Goal: Task Accomplishment & Management: Manage account settings

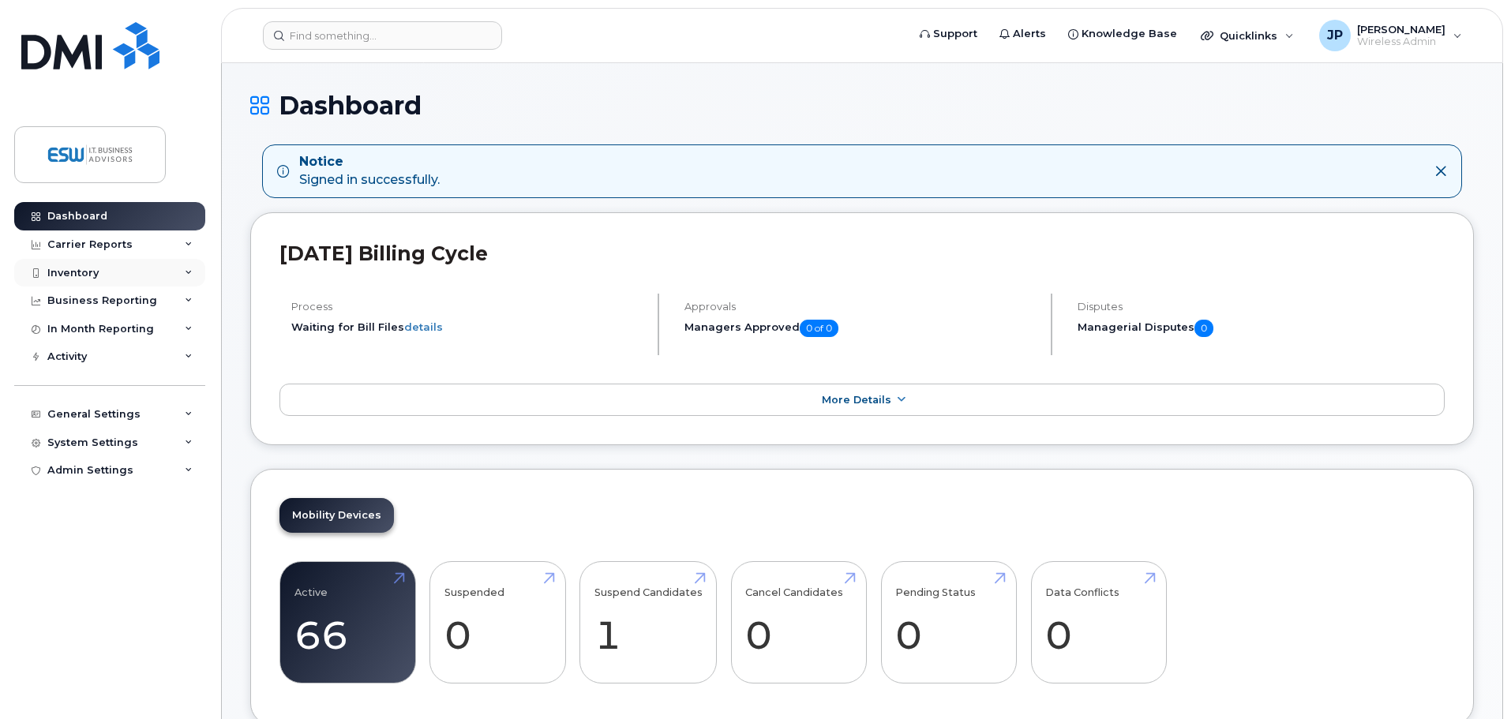
click at [81, 272] on div "Inventory" at bounding box center [72, 273] width 51 height 13
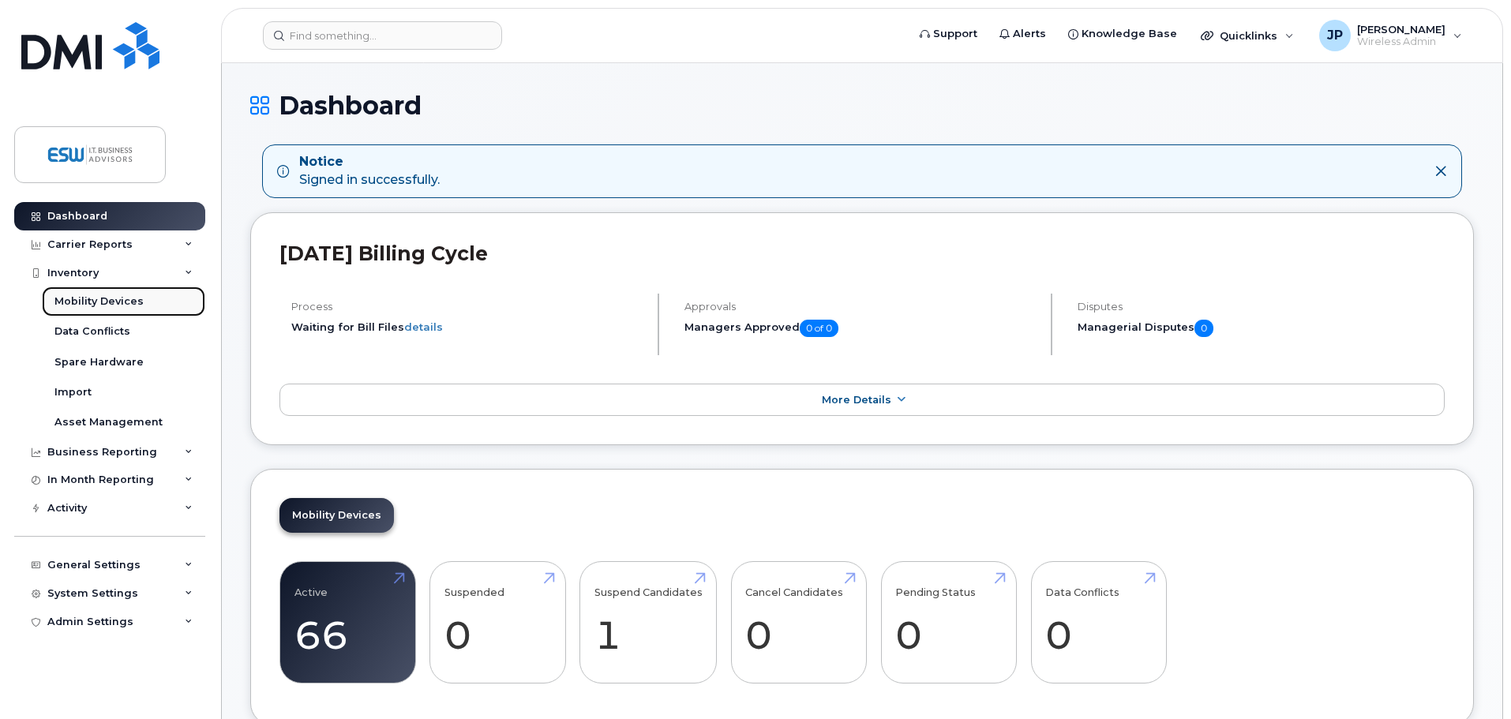
click at [88, 298] on div "Mobility Devices" at bounding box center [98, 302] width 89 height 14
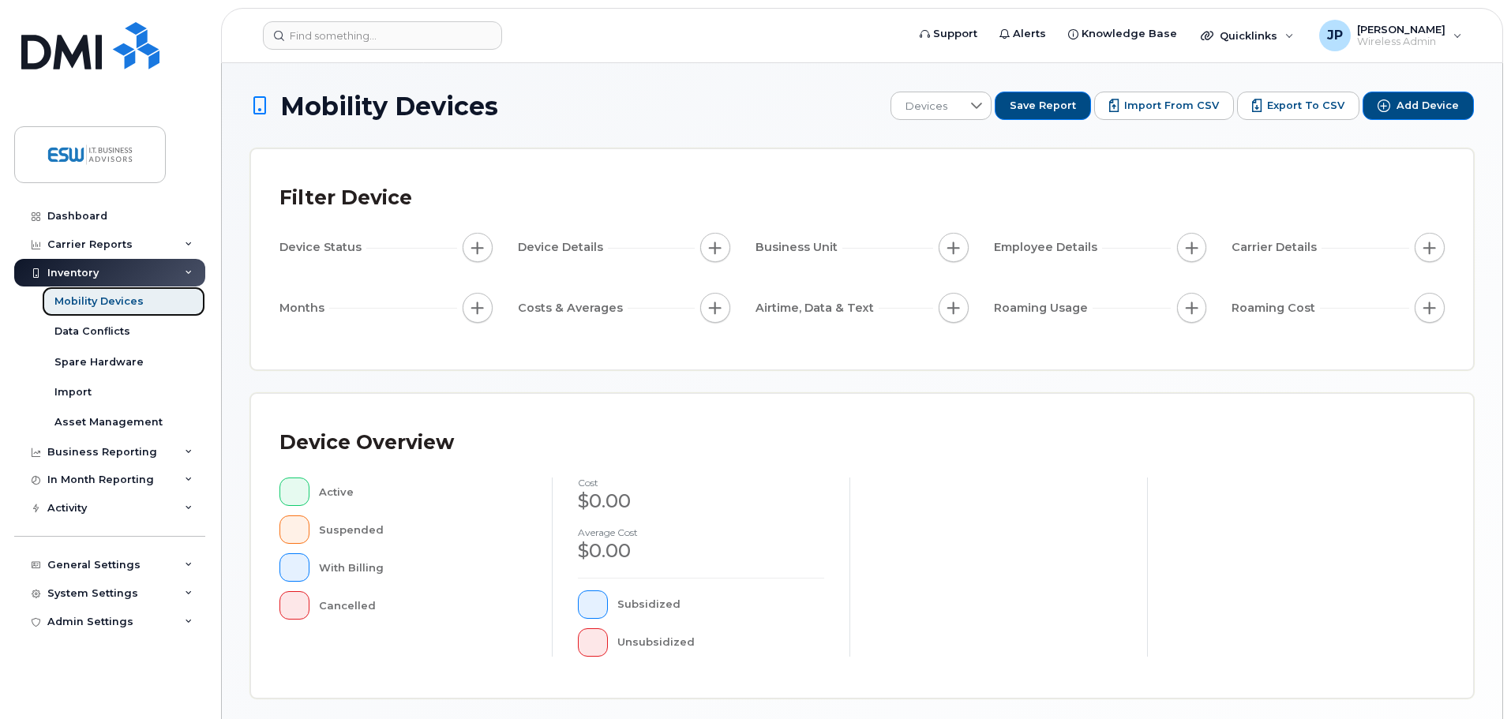
scroll to position [366, 0]
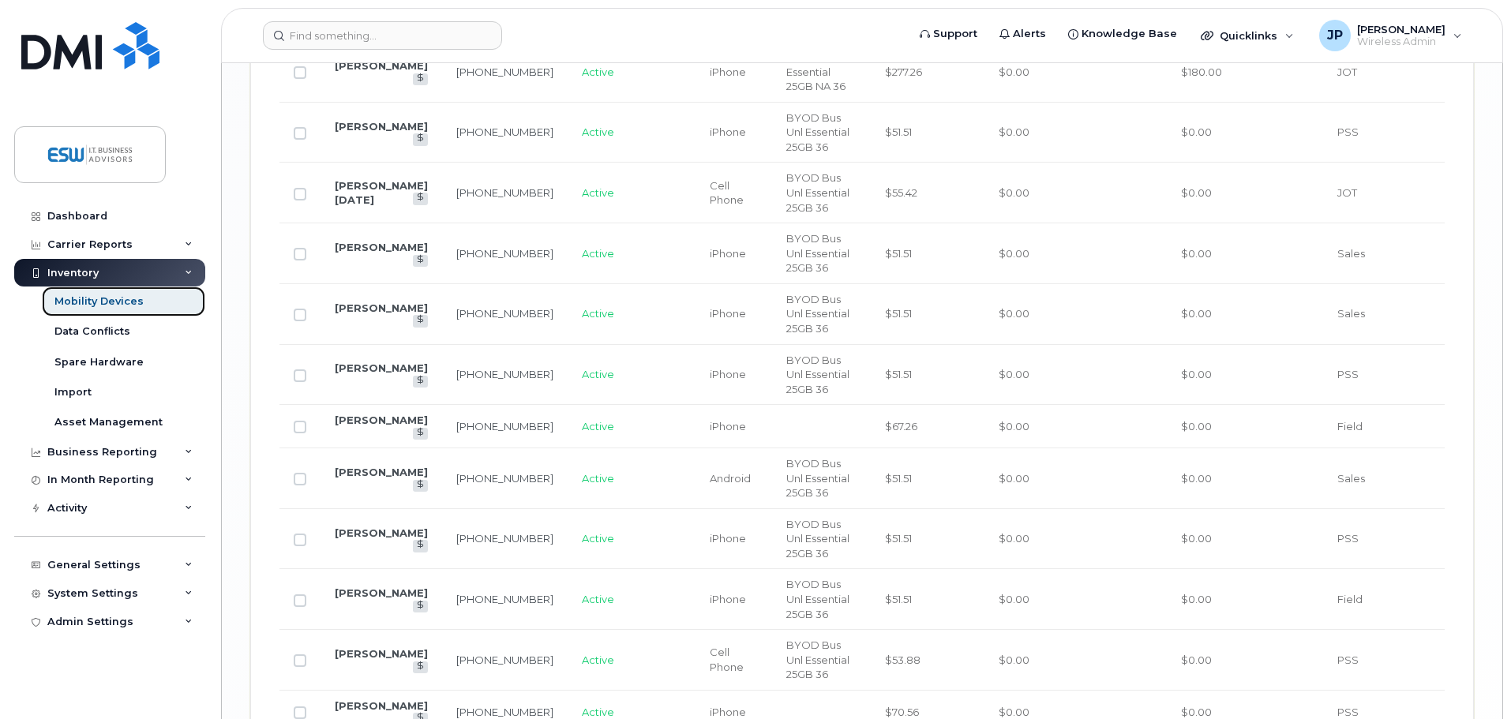
scroll to position [2603, 0]
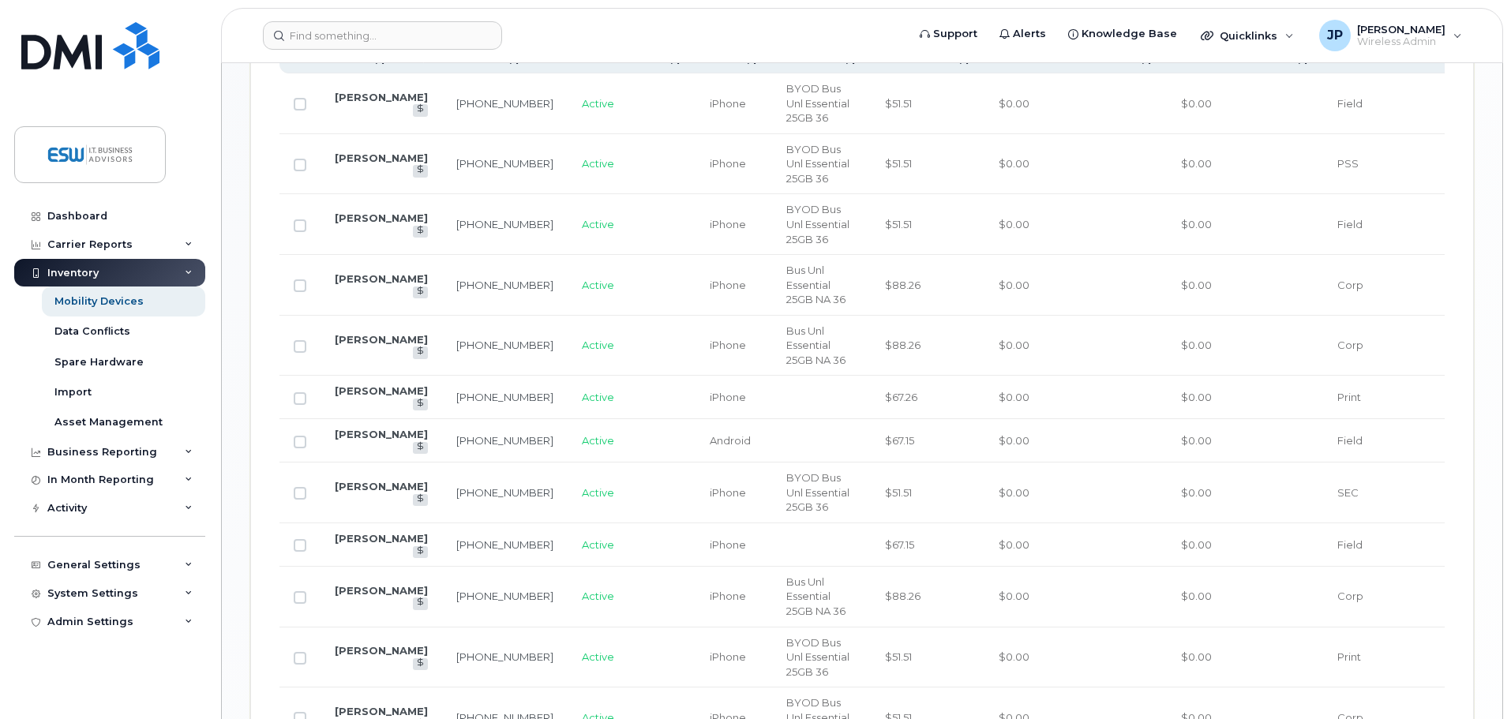
scroll to position [1057, 0]
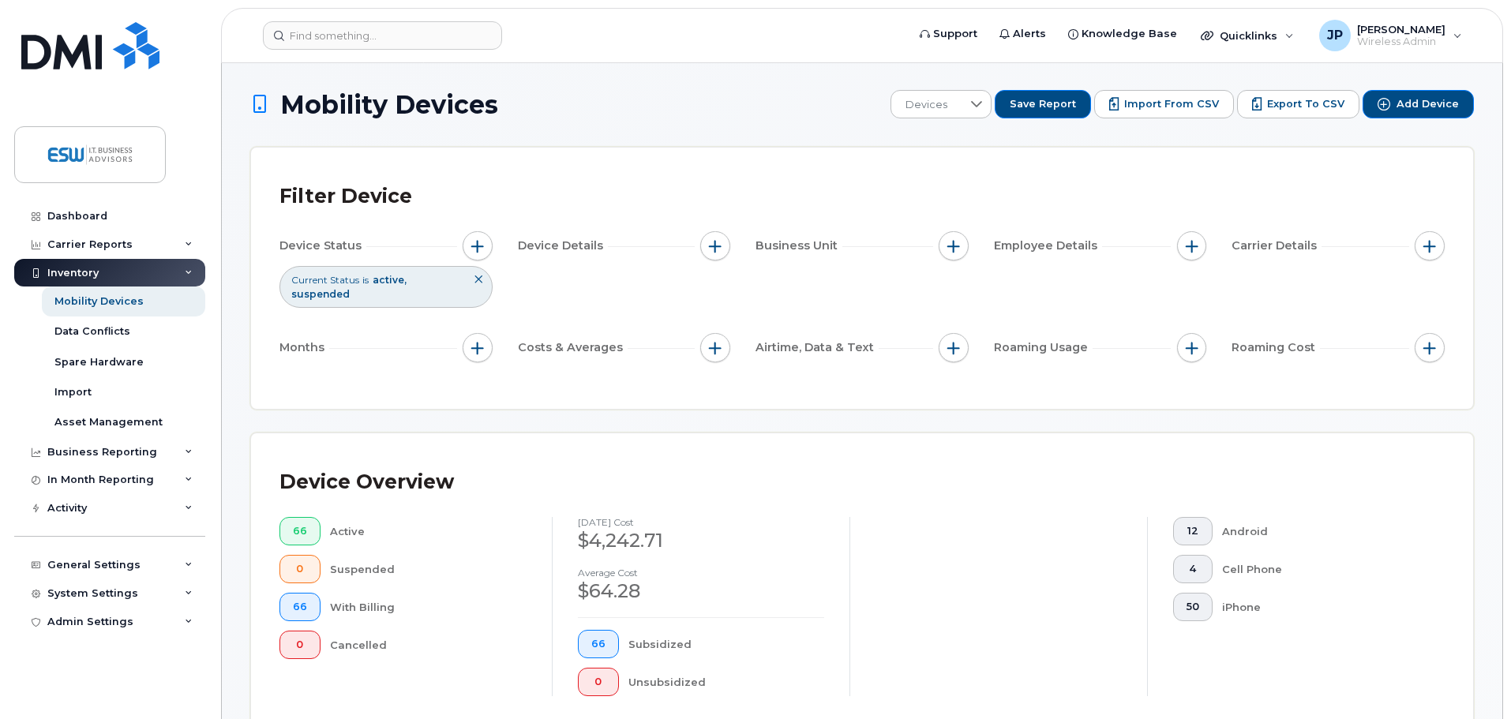
scroll to position [0, 0]
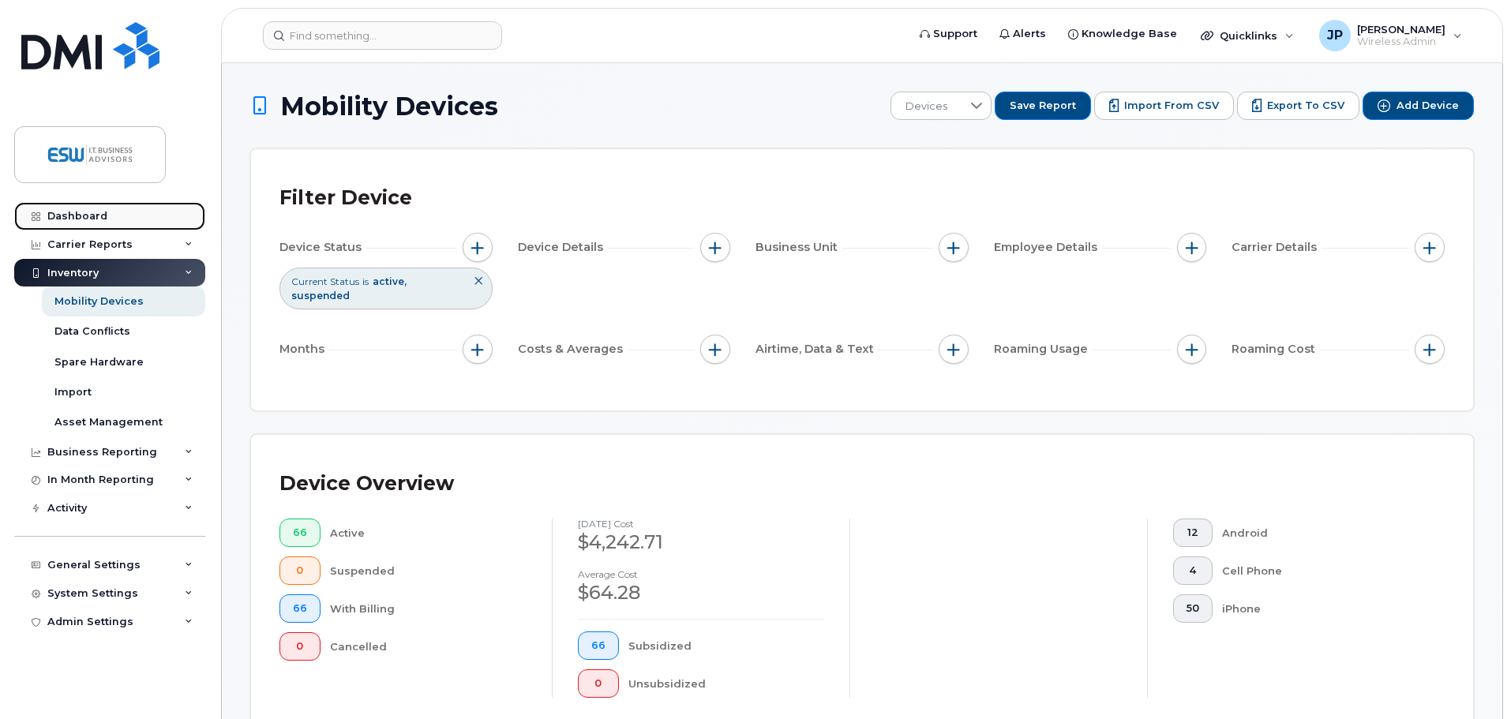
click at [88, 209] on link "Dashboard" at bounding box center [109, 216] width 191 height 28
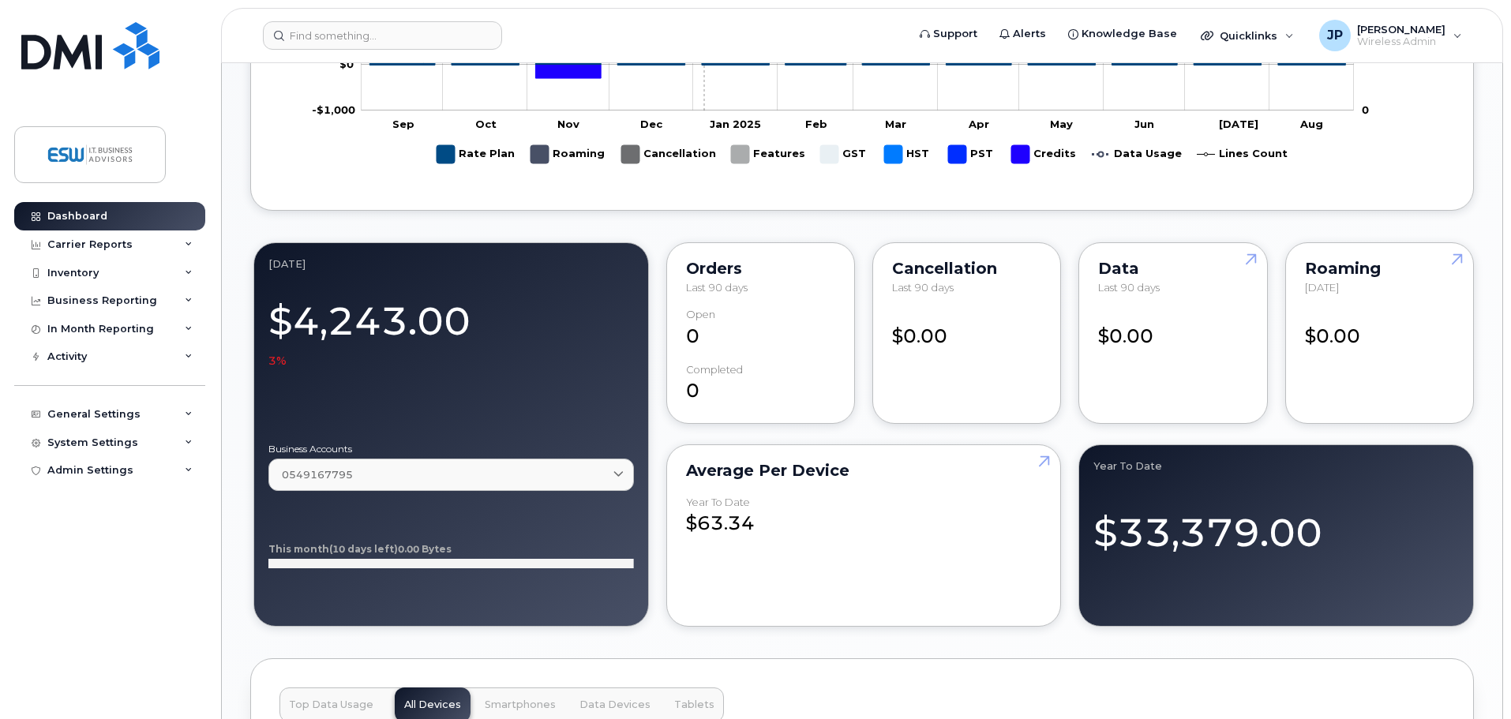
scroll to position [316, 0]
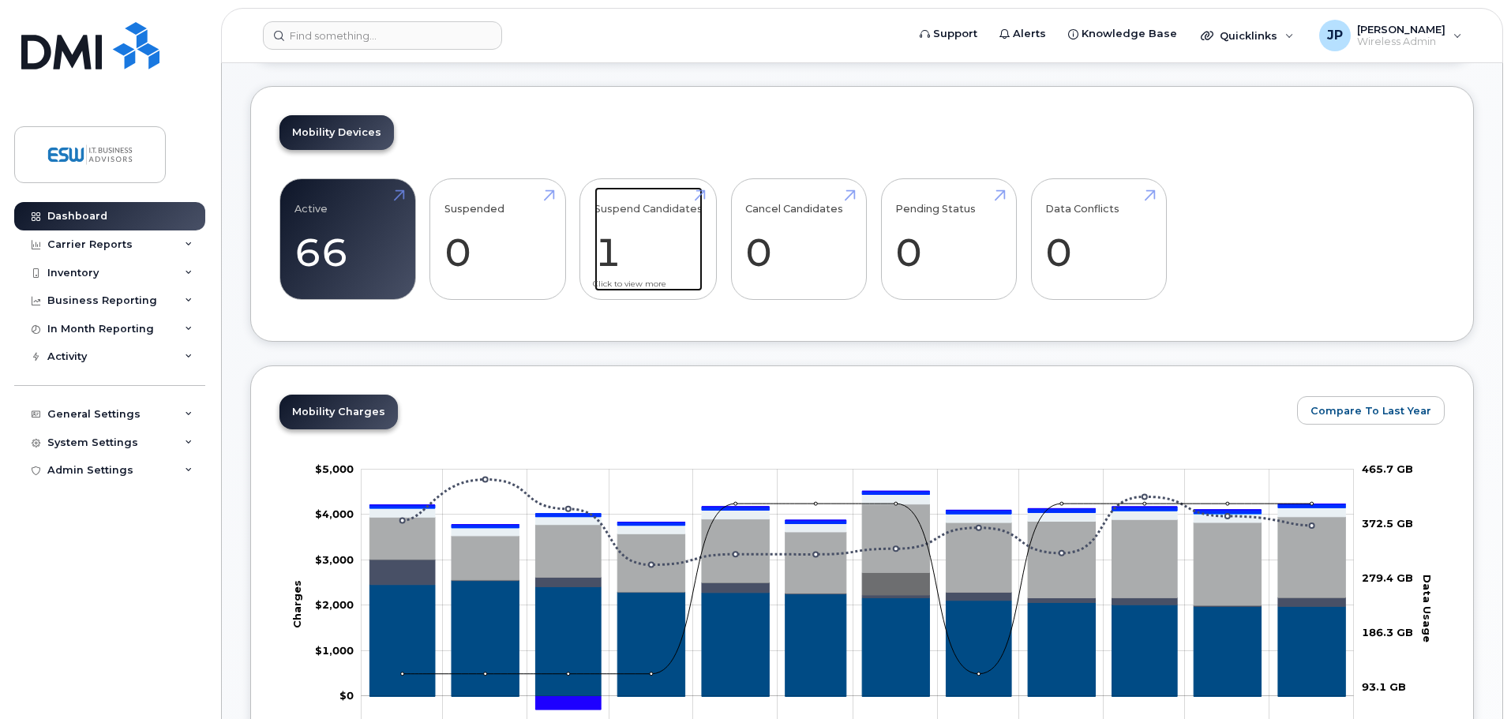
click at [655, 243] on link "Suspend Candidates 1" at bounding box center [649, 239] width 108 height 104
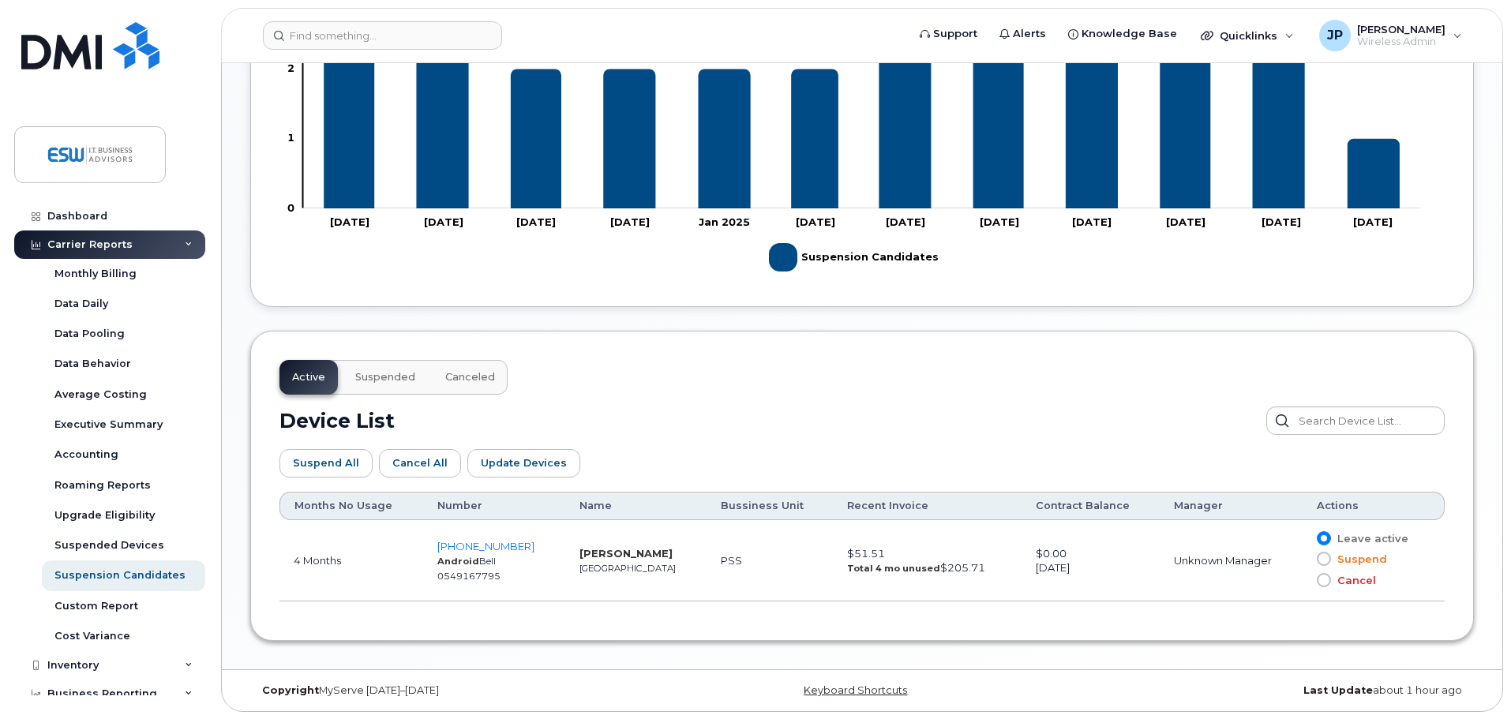
scroll to position [557, 0]
drag, startPoint x: 801, startPoint y: 560, endPoint x: 913, endPoint y: 575, distance: 112.3
click at [913, 575] on td "$51.51 Total 4 mo unused $205.71" at bounding box center [927, 560] width 189 height 81
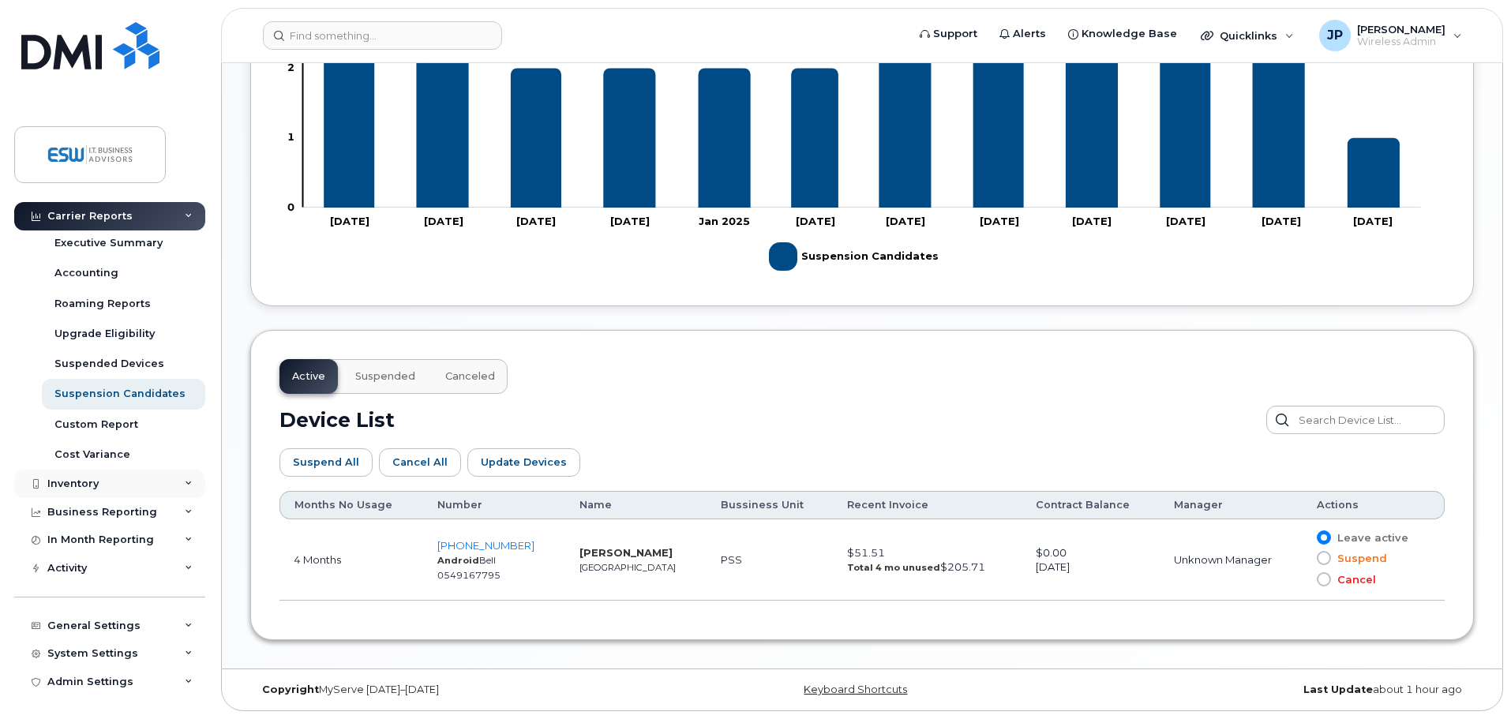
click at [90, 478] on div "Inventory" at bounding box center [72, 484] width 51 height 13
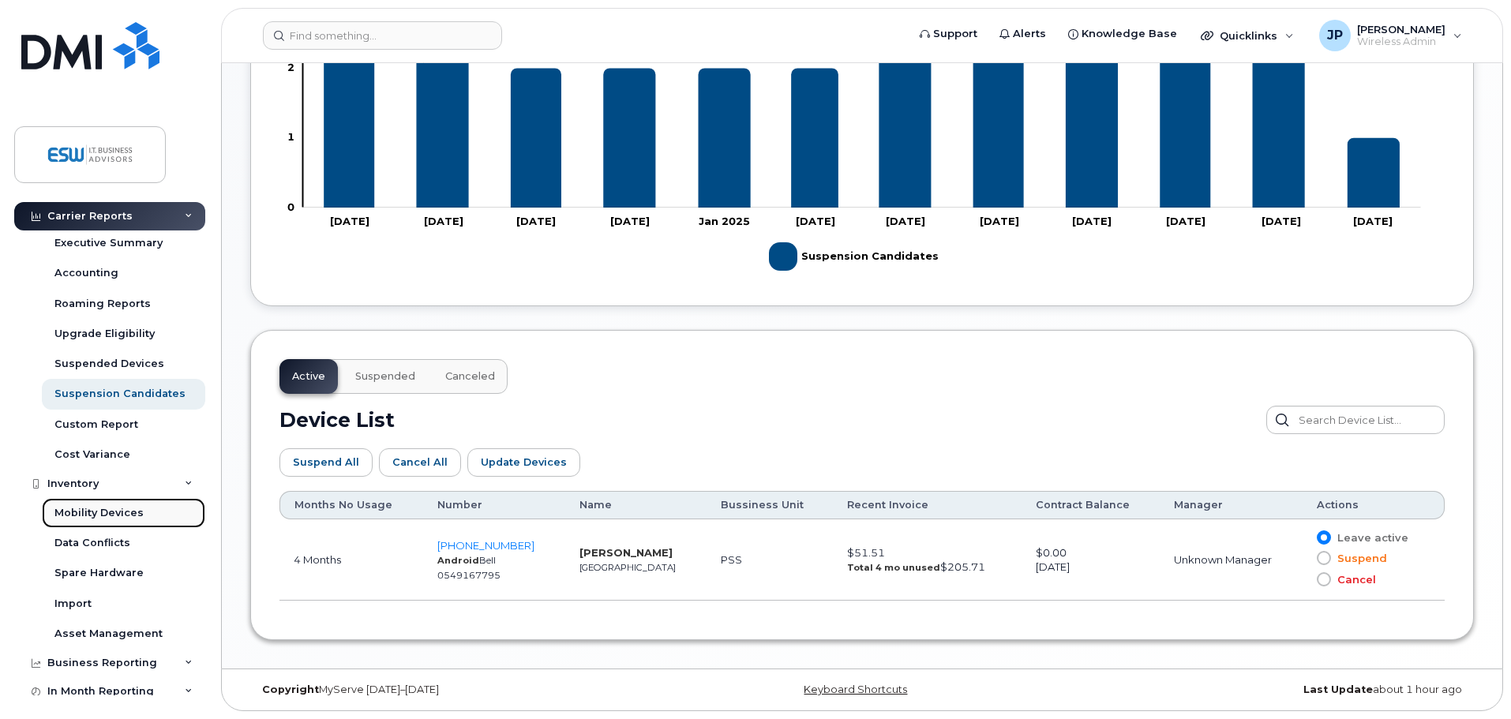
click at [92, 516] on div "Mobility Devices" at bounding box center [98, 513] width 89 height 14
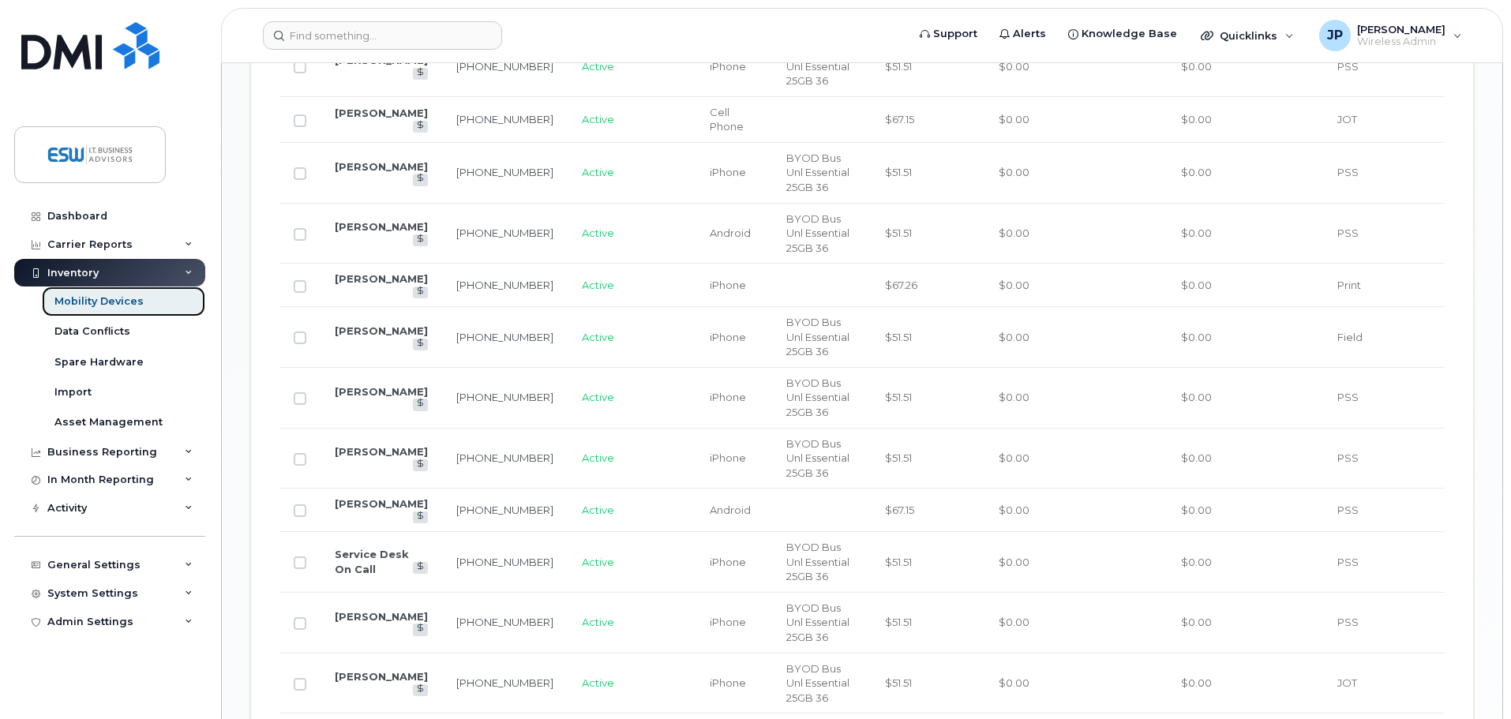
scroll to position [1658, 0]
click at [364, 496] on link "Kevin Mah" at bounding box center [381, 502] width 93 height 13
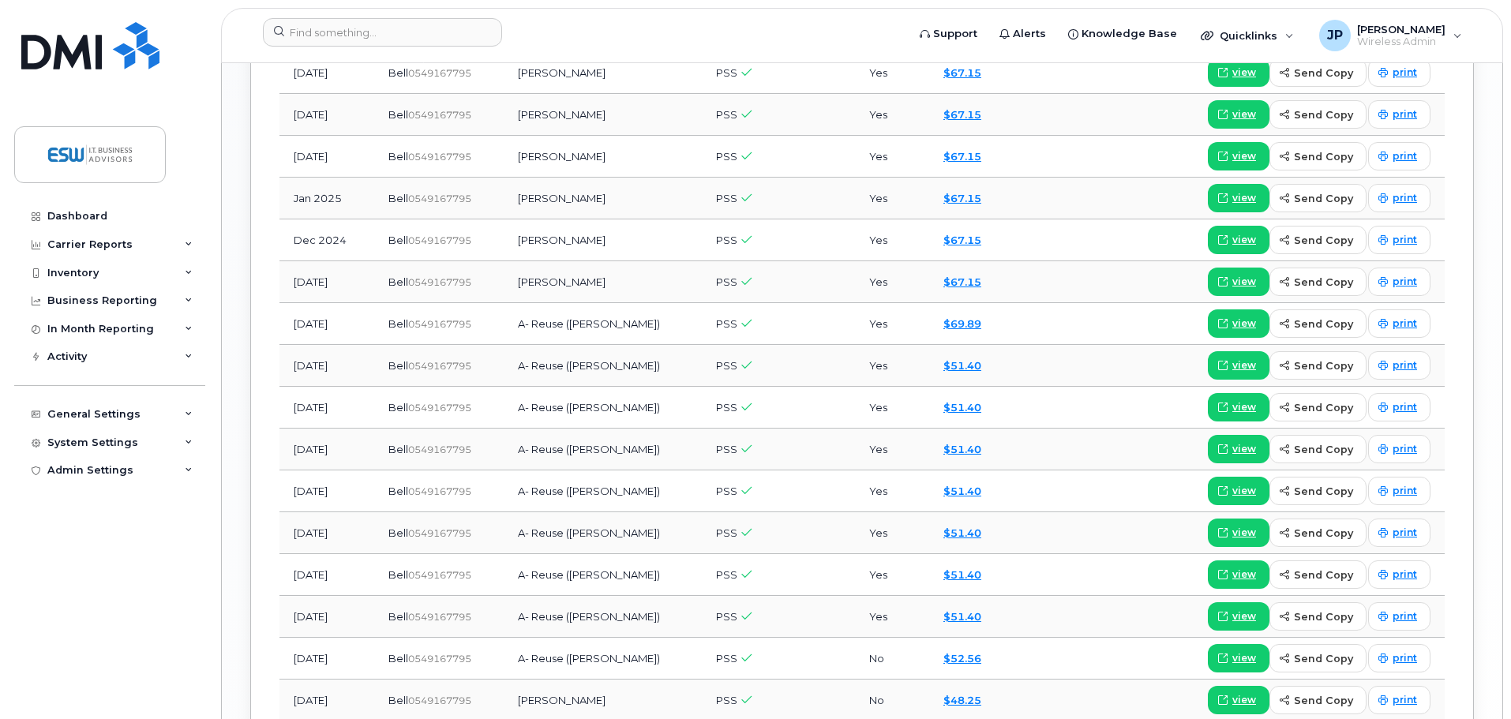
scroll to position [1500, 0]
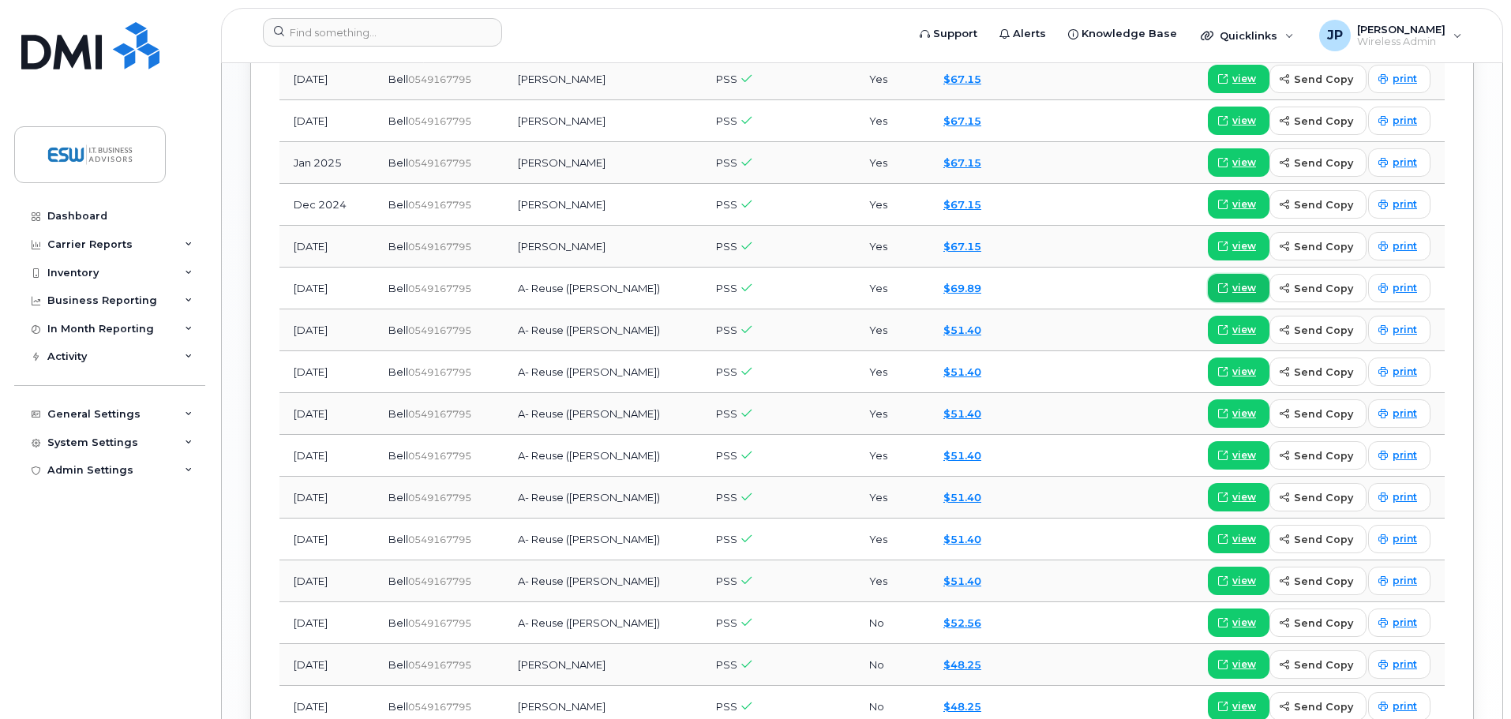
click at [1243, 287] on span "view" at bounding box center [1244, 288] width 24 height 14
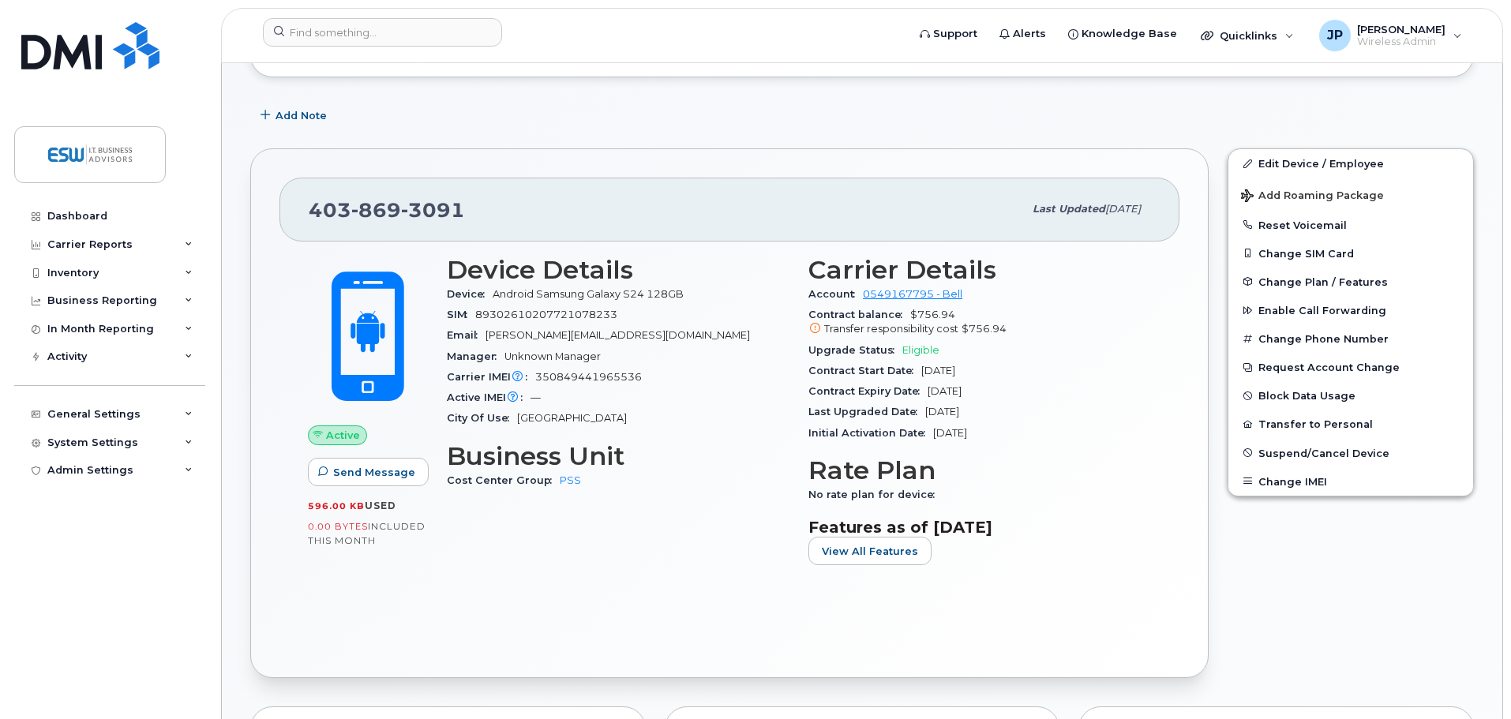
scroll to position [0, 0]
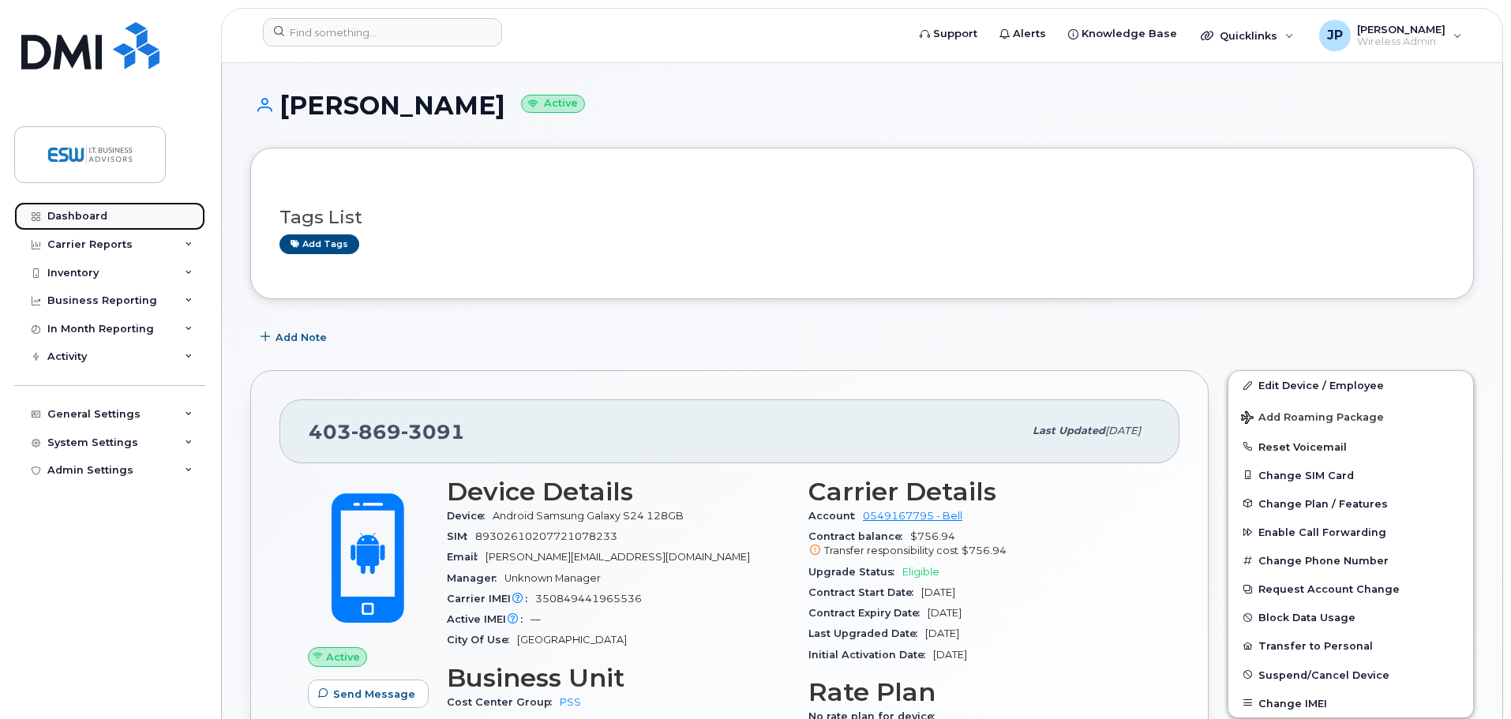
click at [88, 219] on div "Dashboard" at bounding box center [77, 216] width 60 height 13
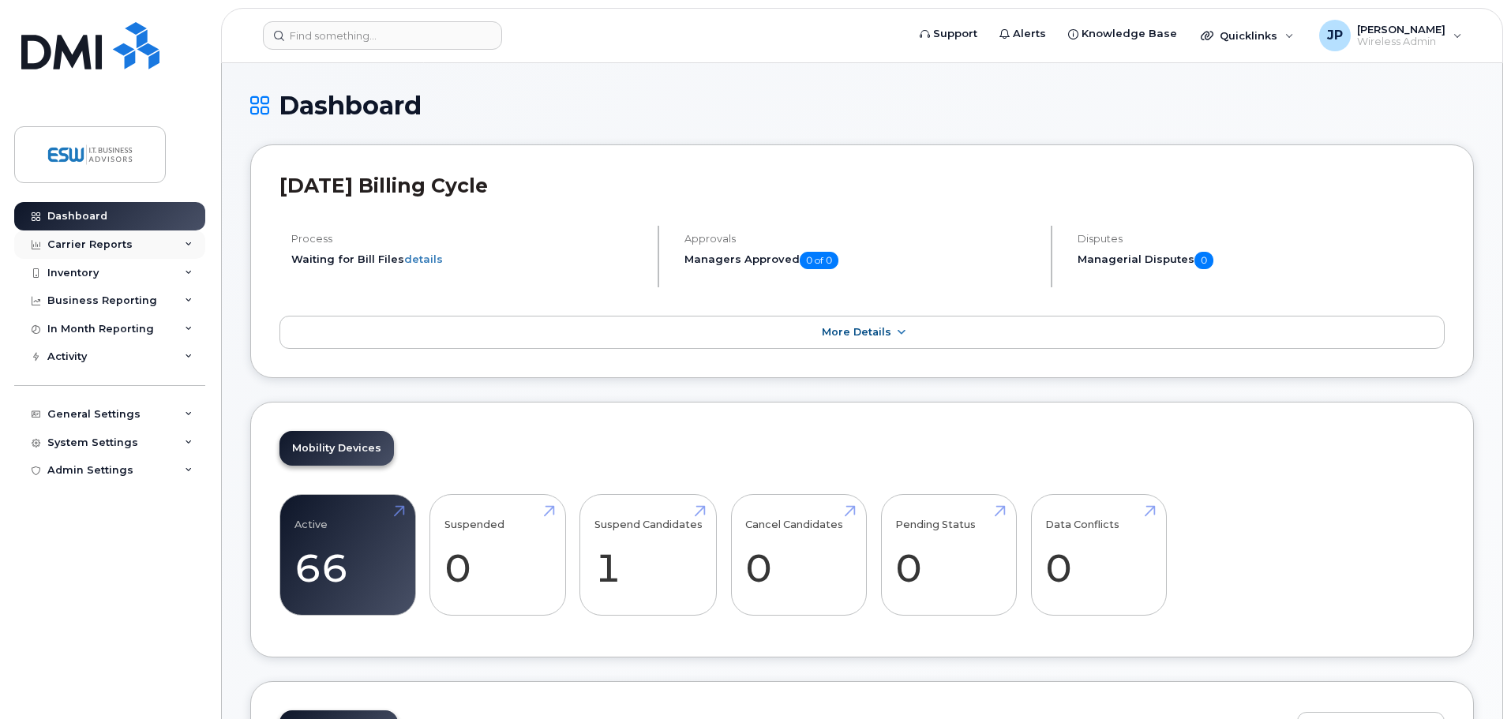
click at [93, 244] on div "Carrier Reports" at bounding box center [89, 244] width 85 height 13
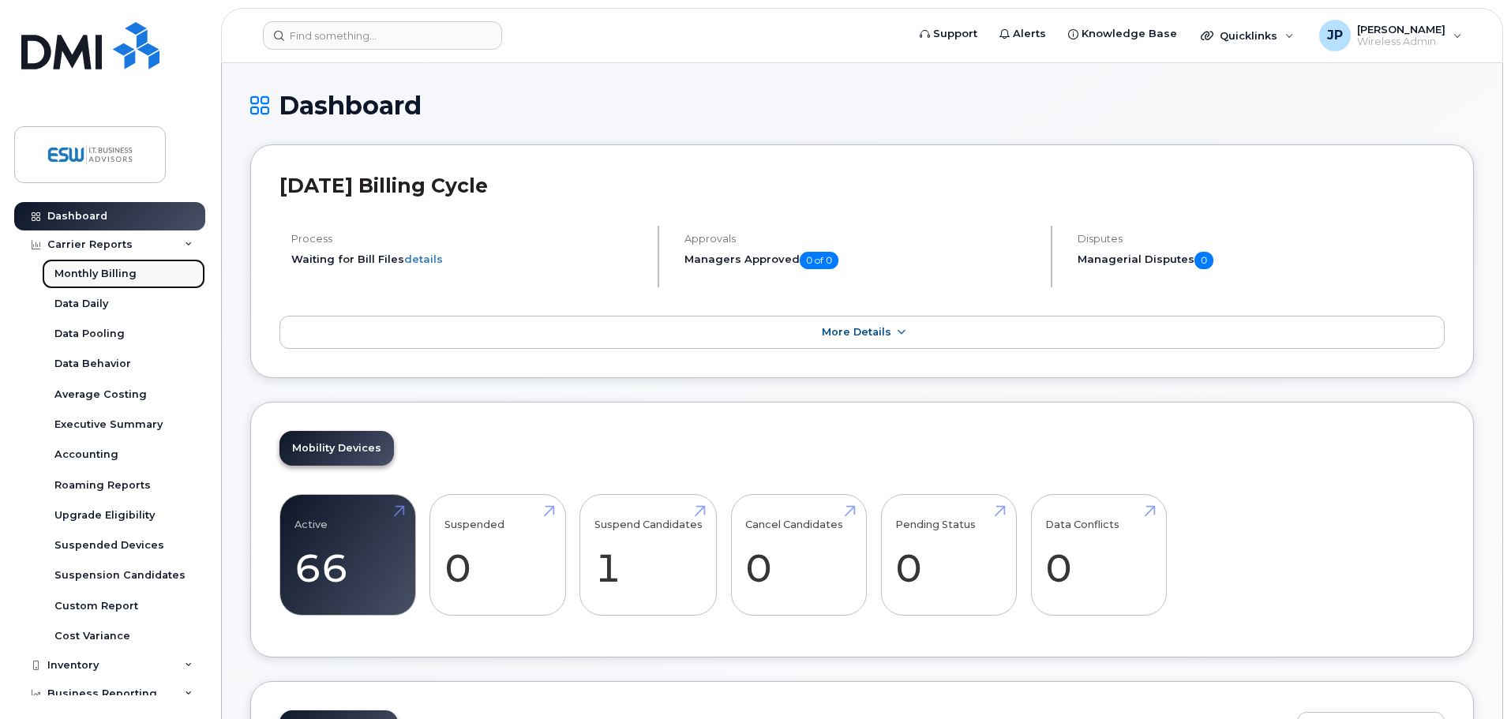
click at [118, 273] on div "Monthly Billing" at bounding box center [95, 274] width 82 height 14
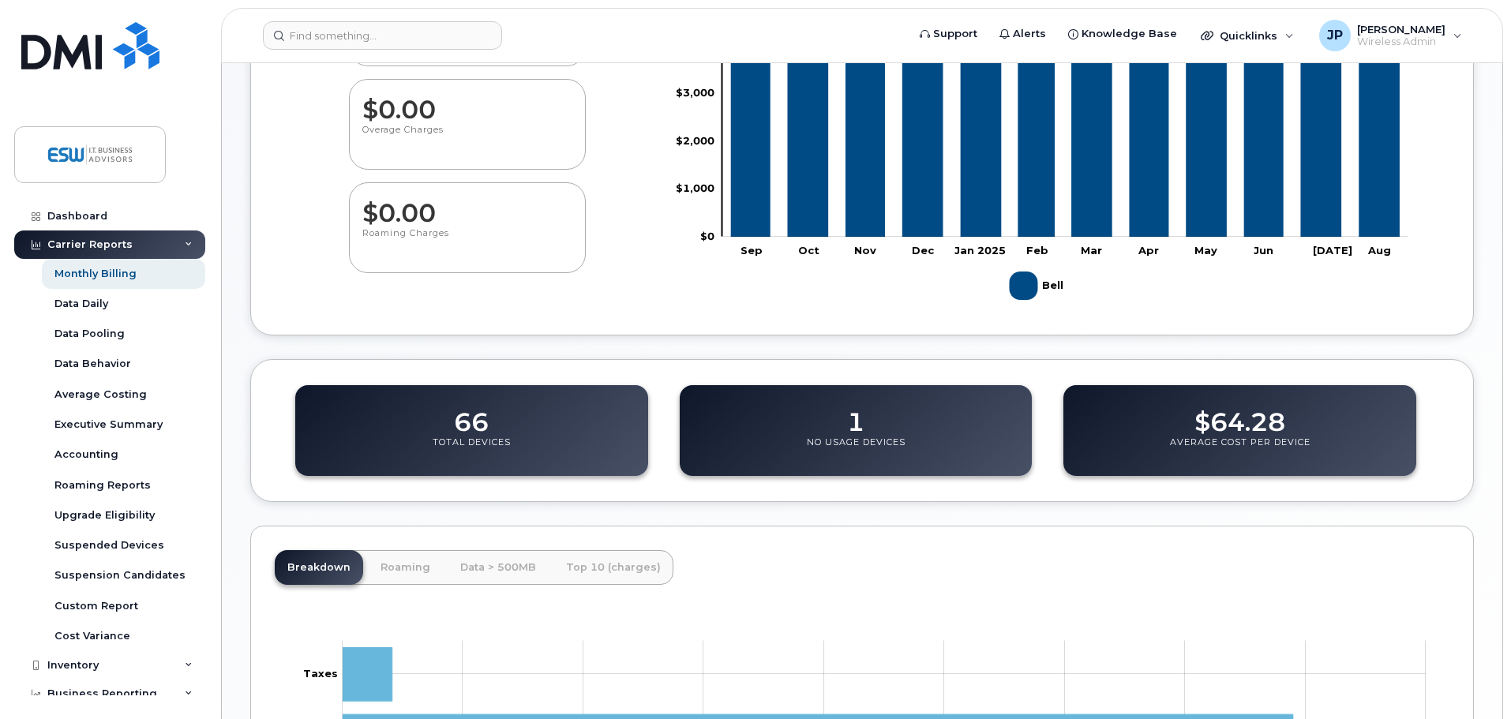
scroll to position [516, 0]
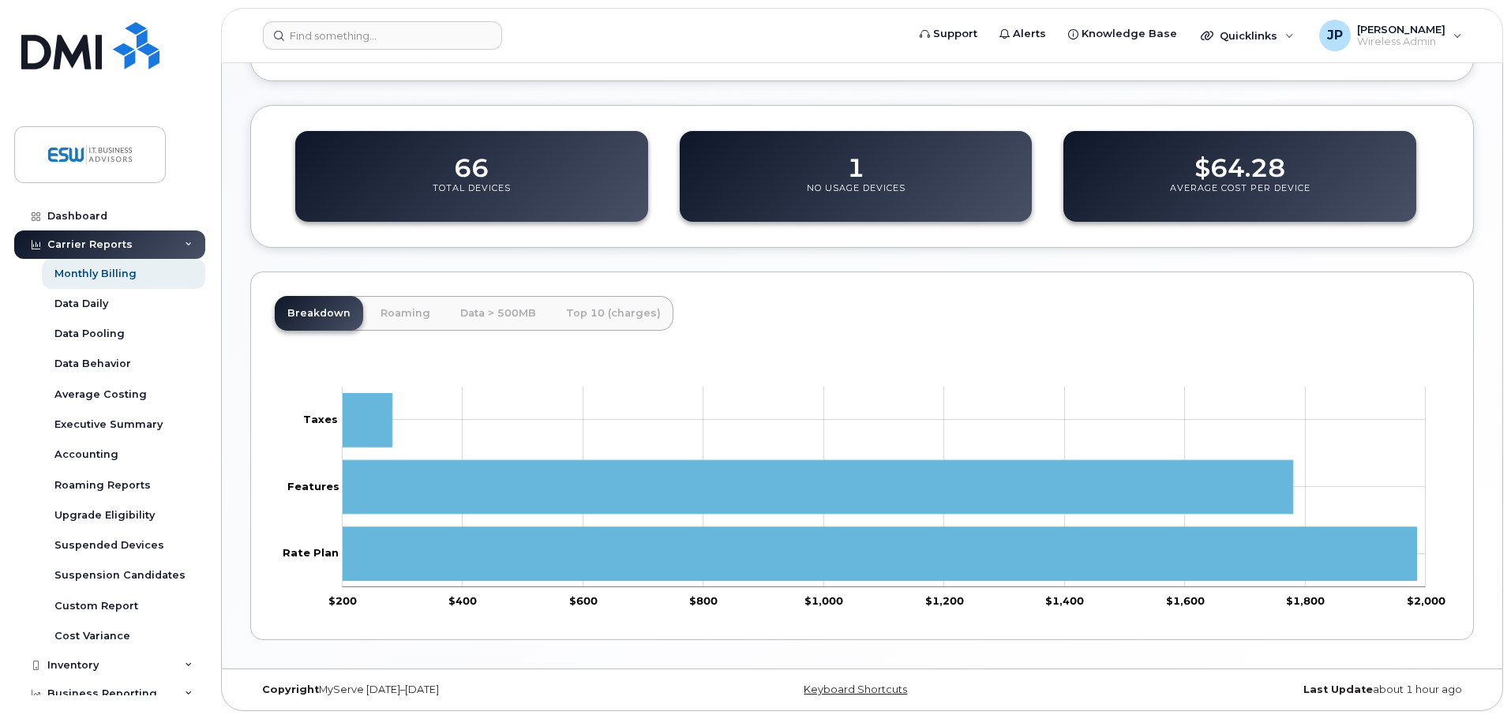
click at [871, 178] on div "1 No Usage Devices" at bounding box center [856, 176] width 353 height 91
click at [969, 177] on div "1 No Usage Devices" at bounding box center [856, 176] width 353 height 91
click at [501, 185] on p "Total Devices" at bounding box center [472, 196] width 78 height 28
click at [864, 181] on dd "1" at bounding box center [855, 160] width 17 height 44
click at [593, 311] on link "Top 10 (charges)" at bounding box center [613, 313] width 120 height 35
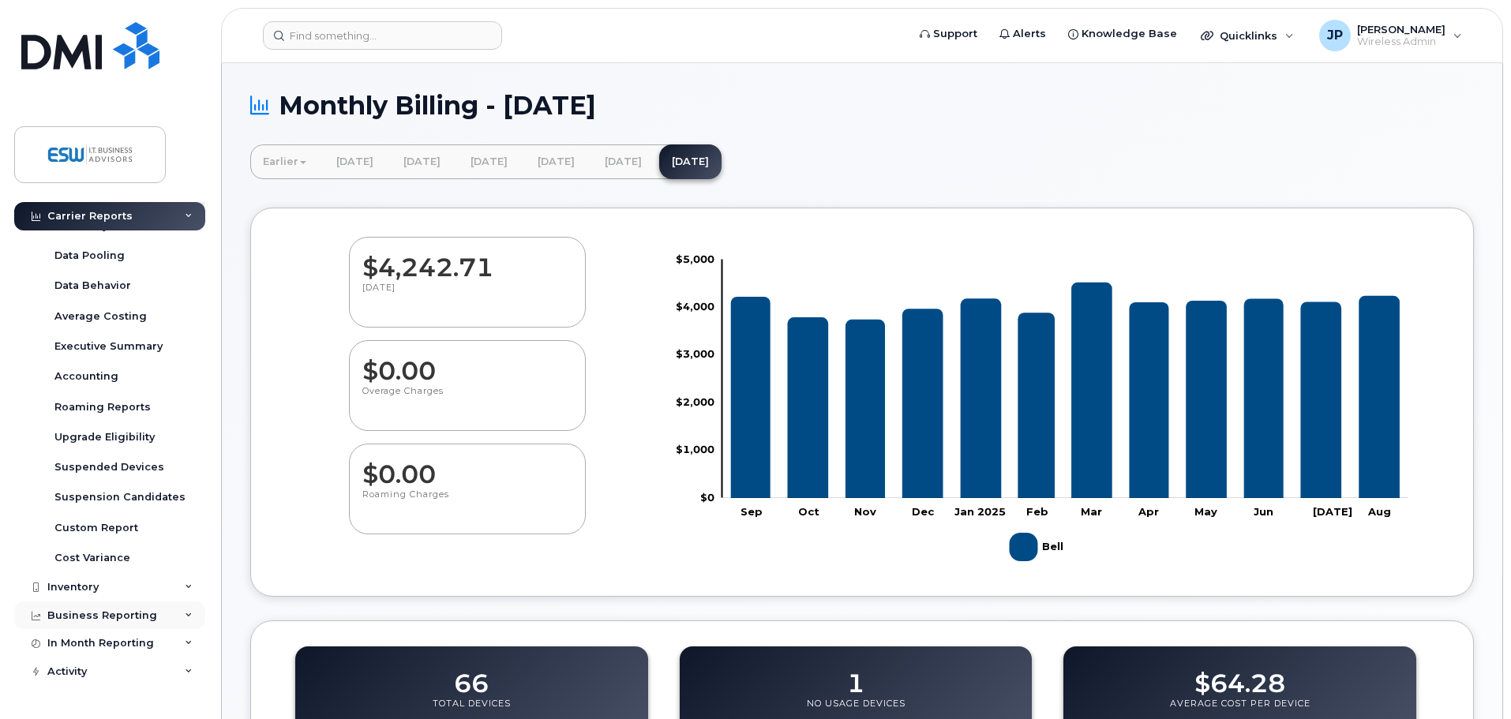
scroll to position [182, 0]
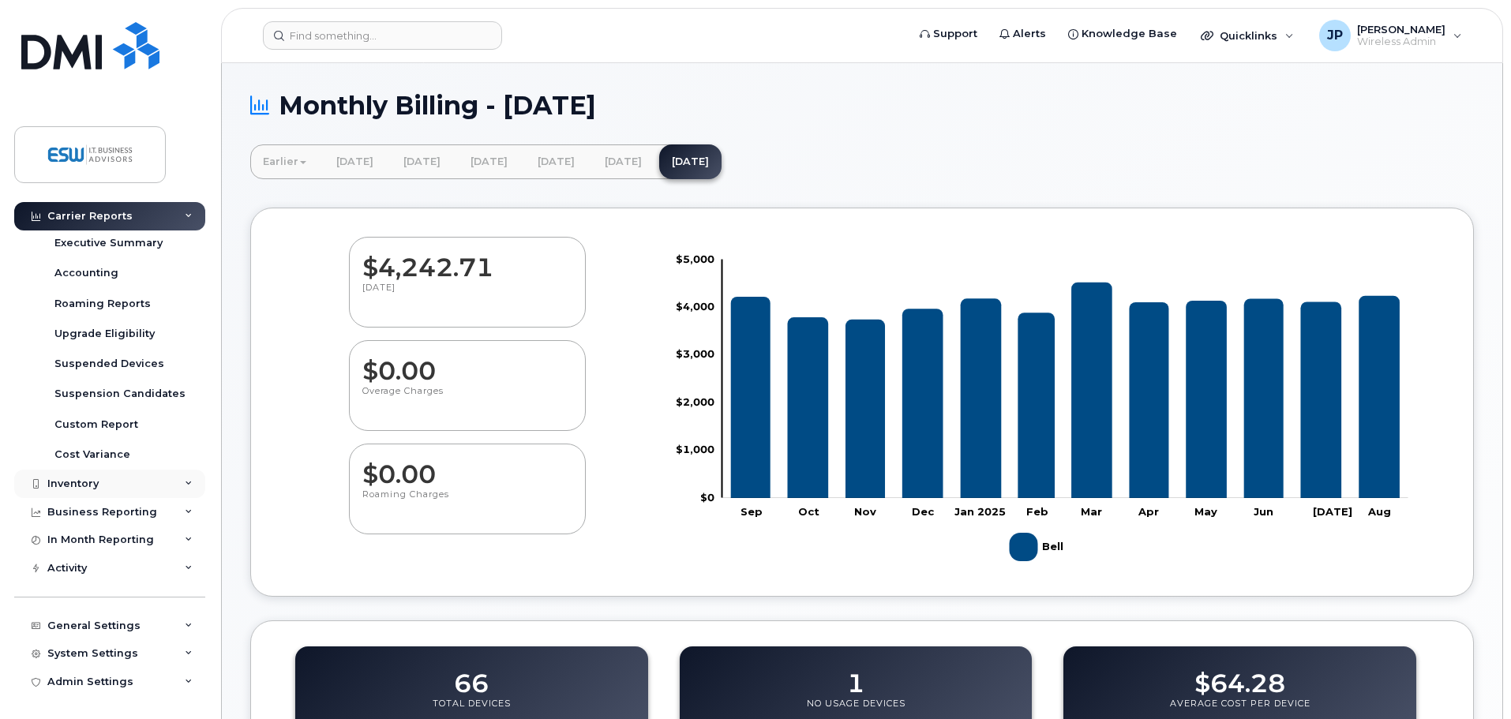
click at [82, 488] on div "Inventory" at bounding box center [72, 484] width 51 height 13
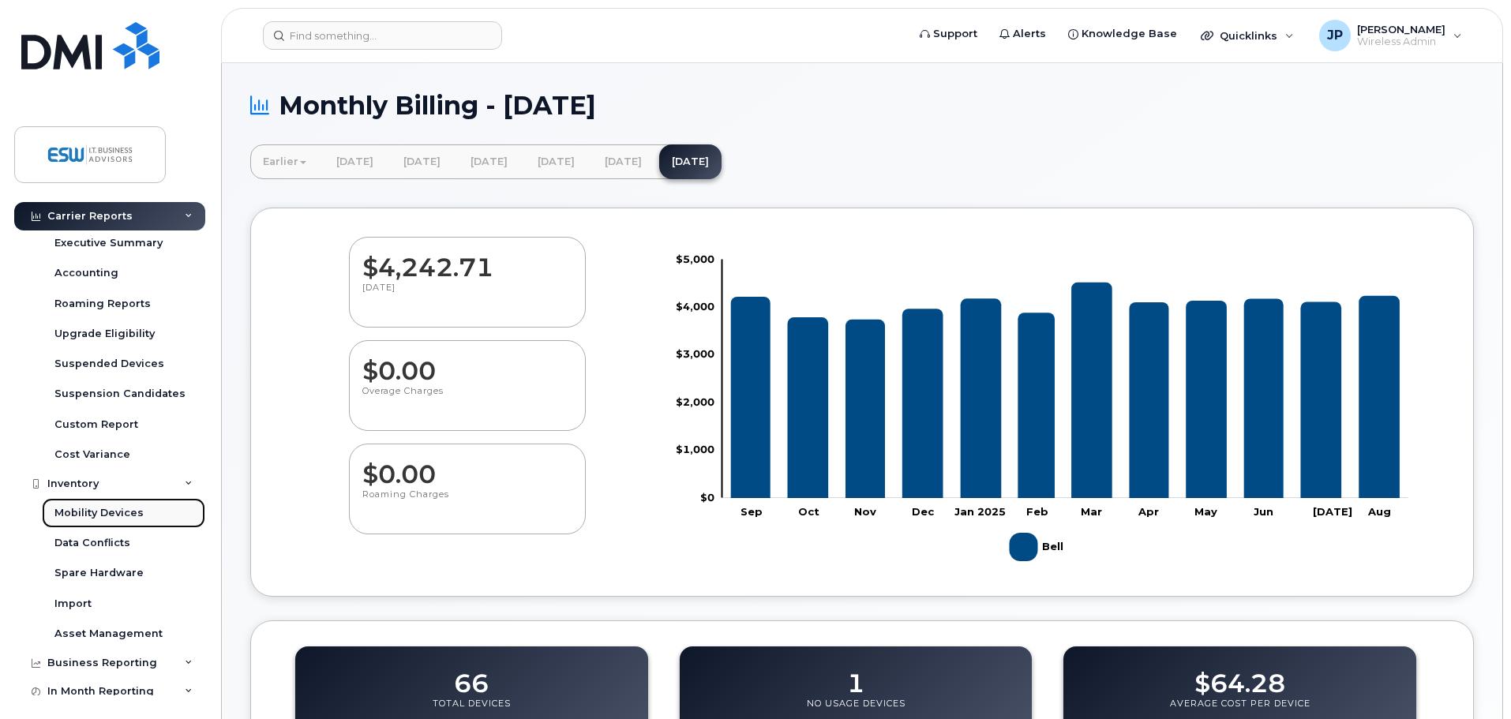
click at [93, 511] on div "Mobility Devices" at bounding box center [98, 513] width 89 height 14
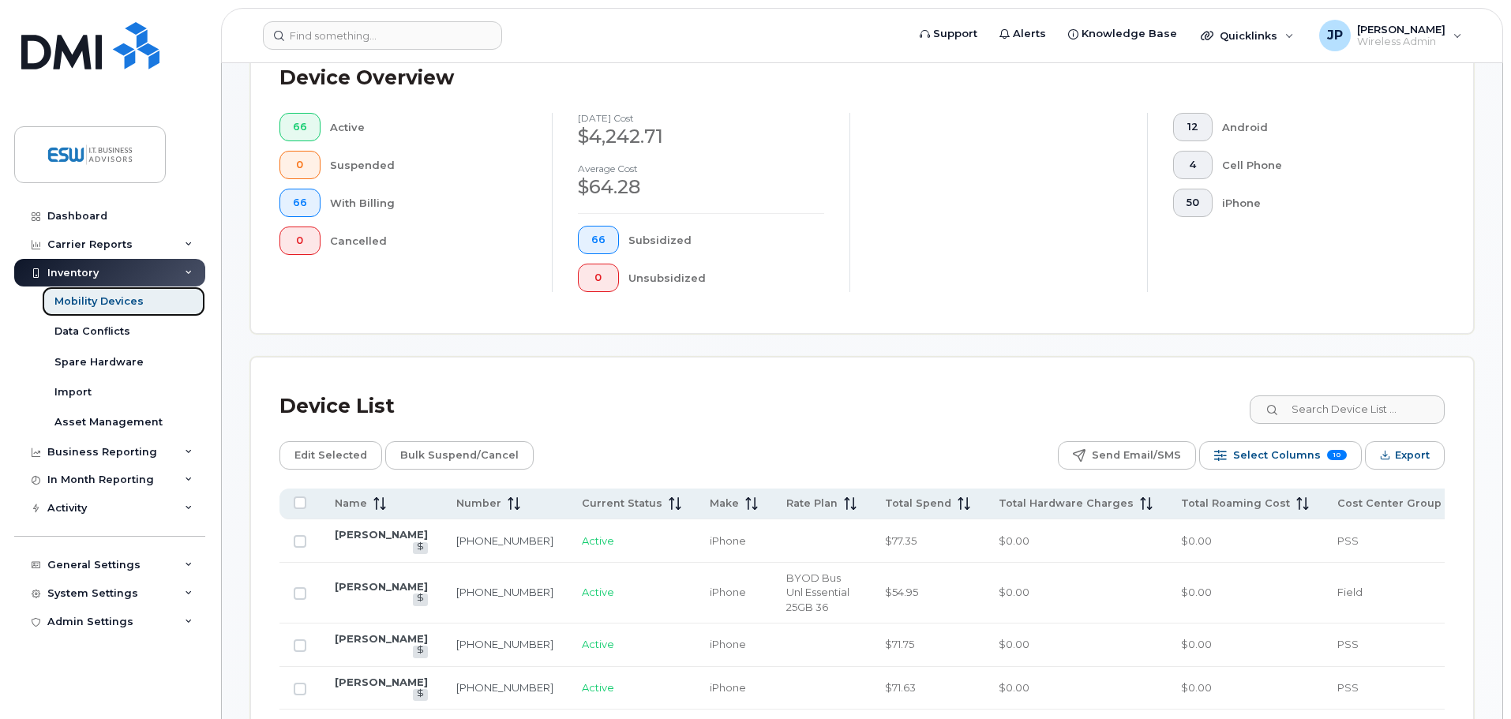
scroll to position [550, 0]
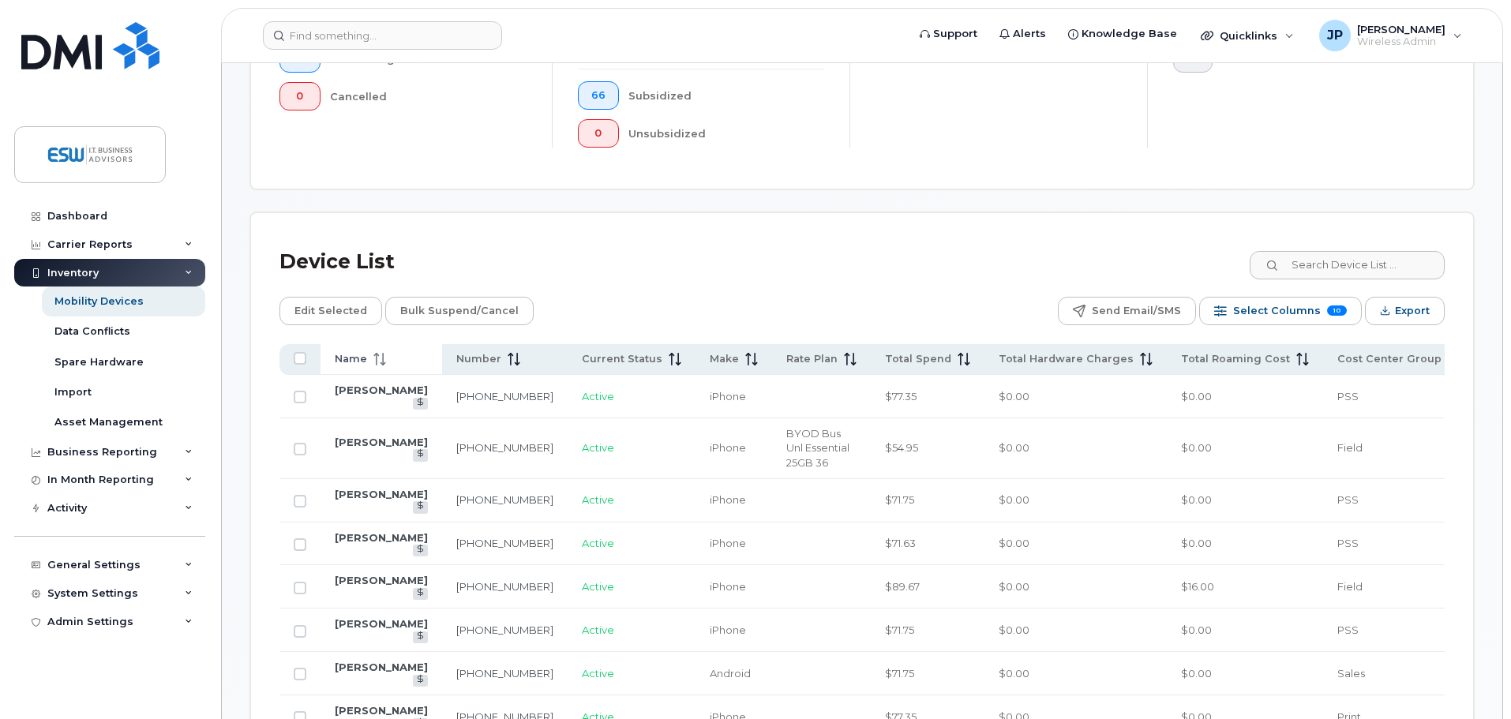
click at [377, 353] on icon at bounding box center [379, 359] width 13 height 13
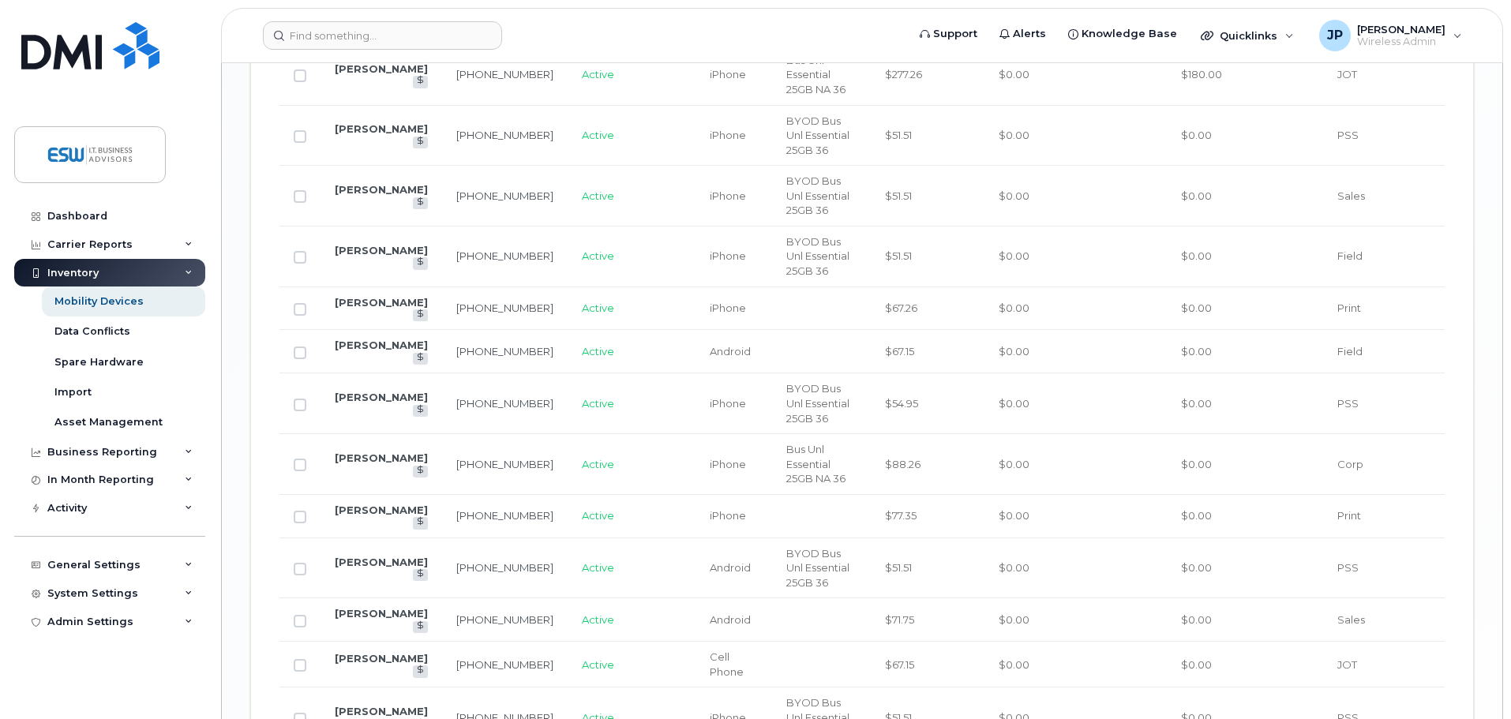
scroll to position [2208, 0]
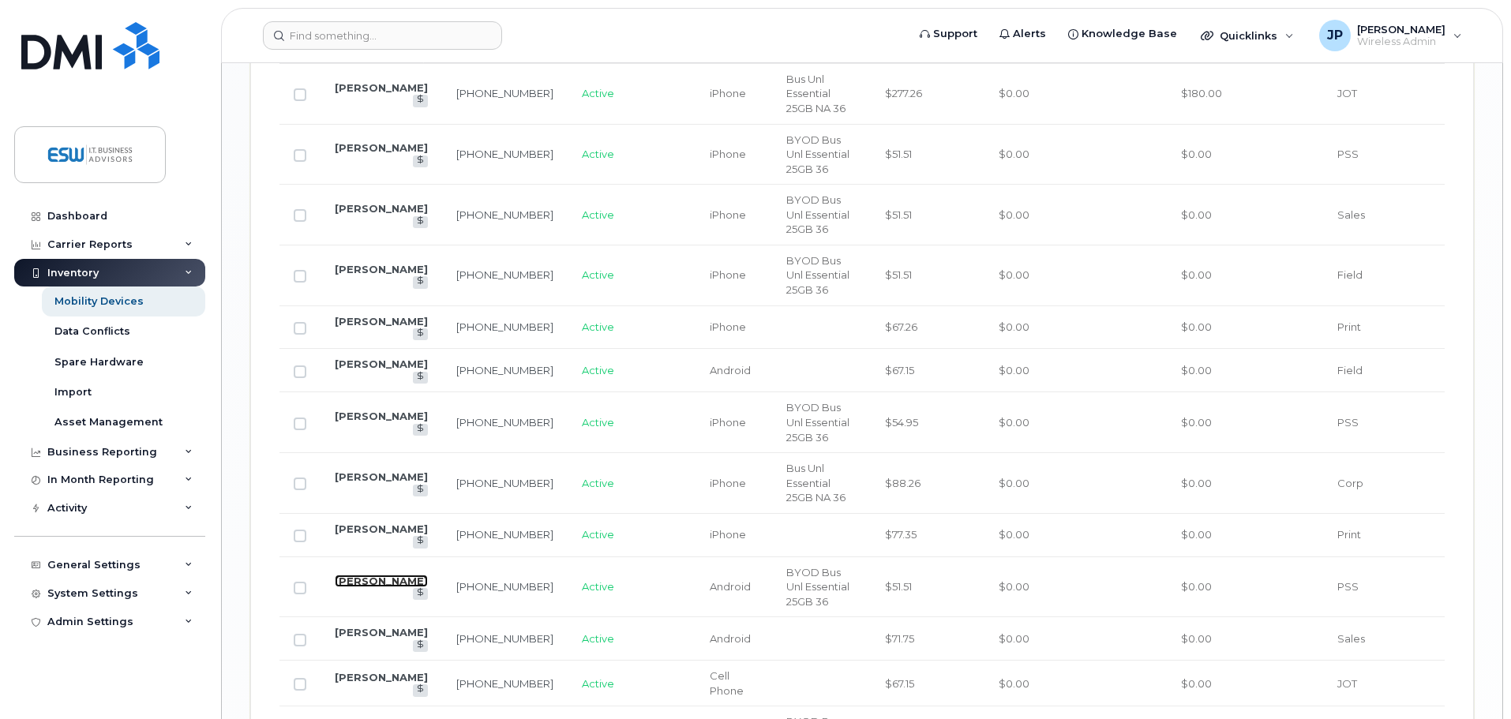
click at [366, 575] on link "Jordan Erelis" at bounding box center [381, 581] width 93 height 13
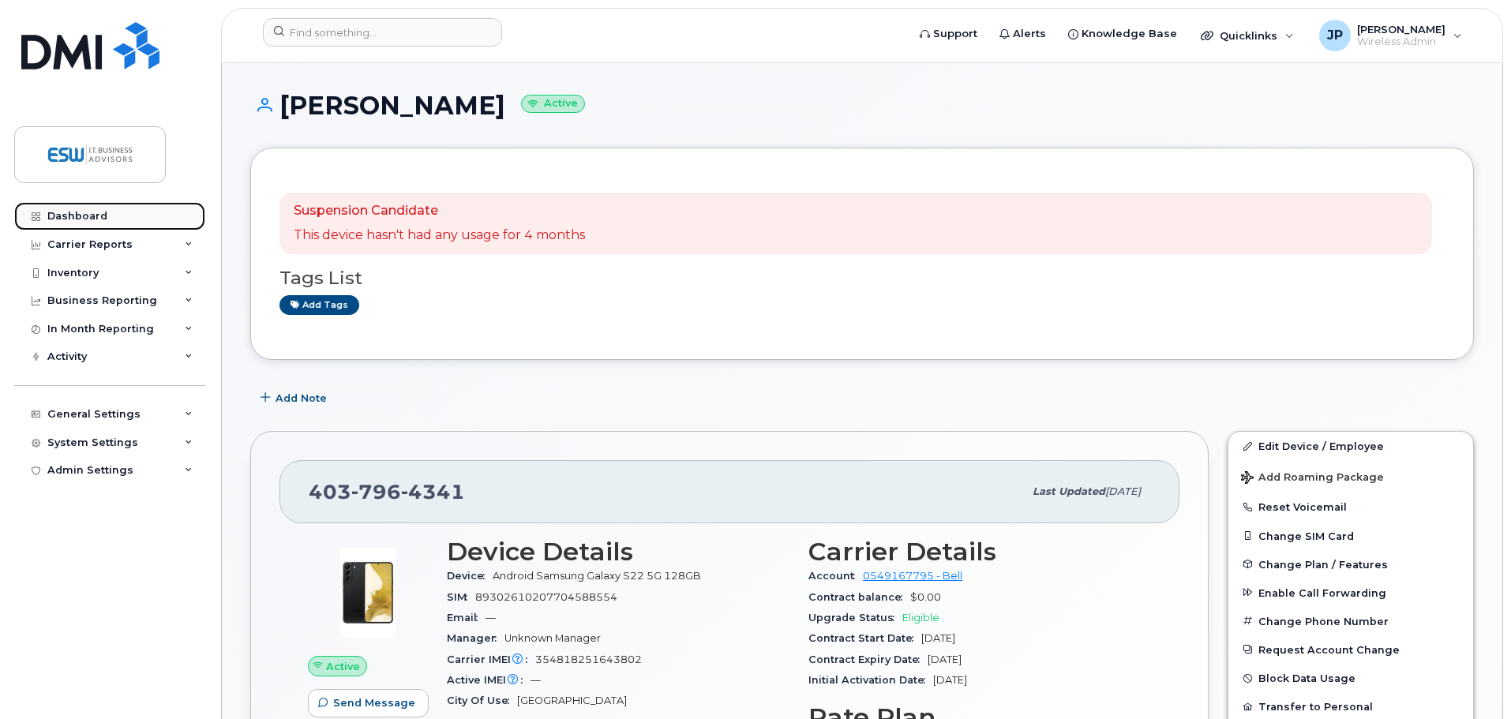
click at [81, 221] on div "Dashboard" at bounding box center [77, 216] width 60 height 13
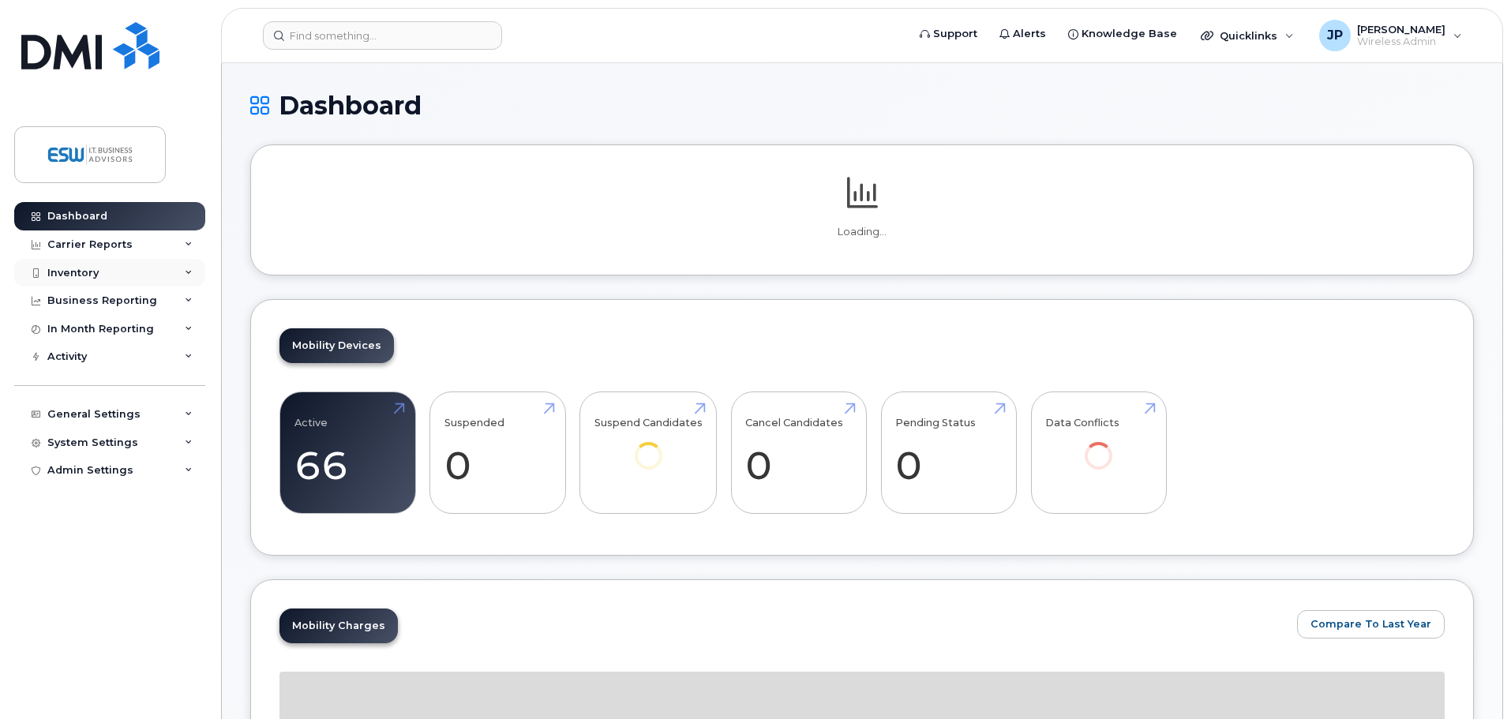
click at [91, 268] on div "Inventory" at bounding box center [72, 273] width 51 height 13
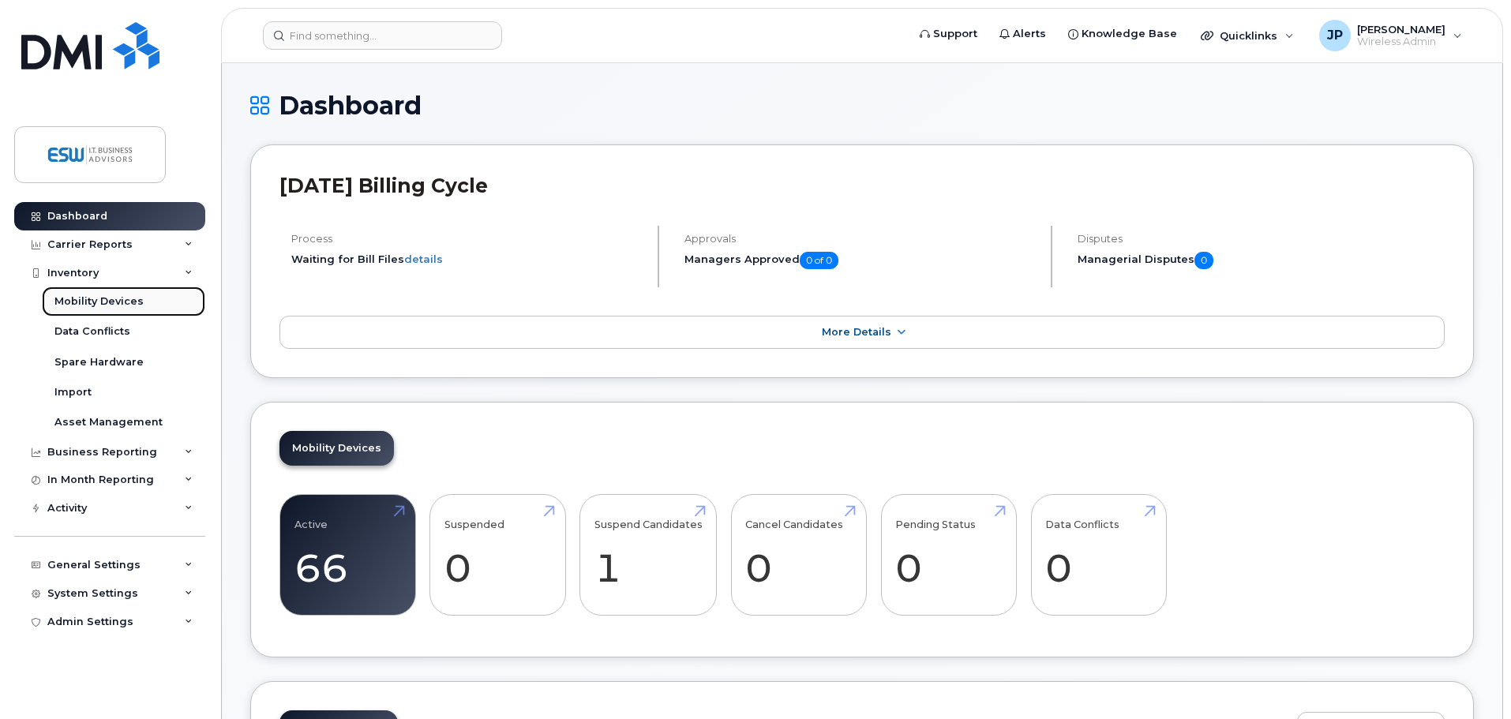
click at [87, 302] on div "Mobility Devices" at bounding box center [98, 302] width 89 height 14
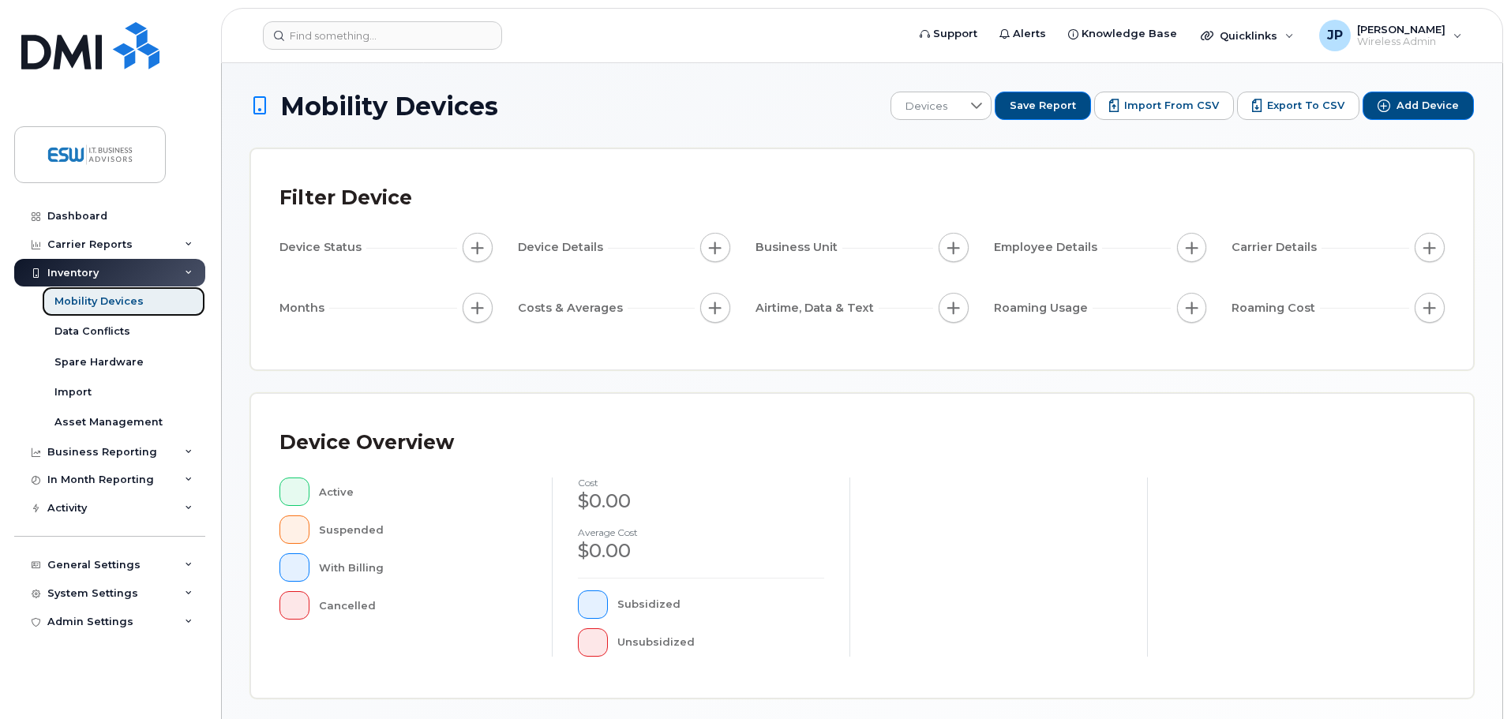
click at [92, 301] on div "Mobility Devices" at bounding box center [98, 302] width 89 height 14
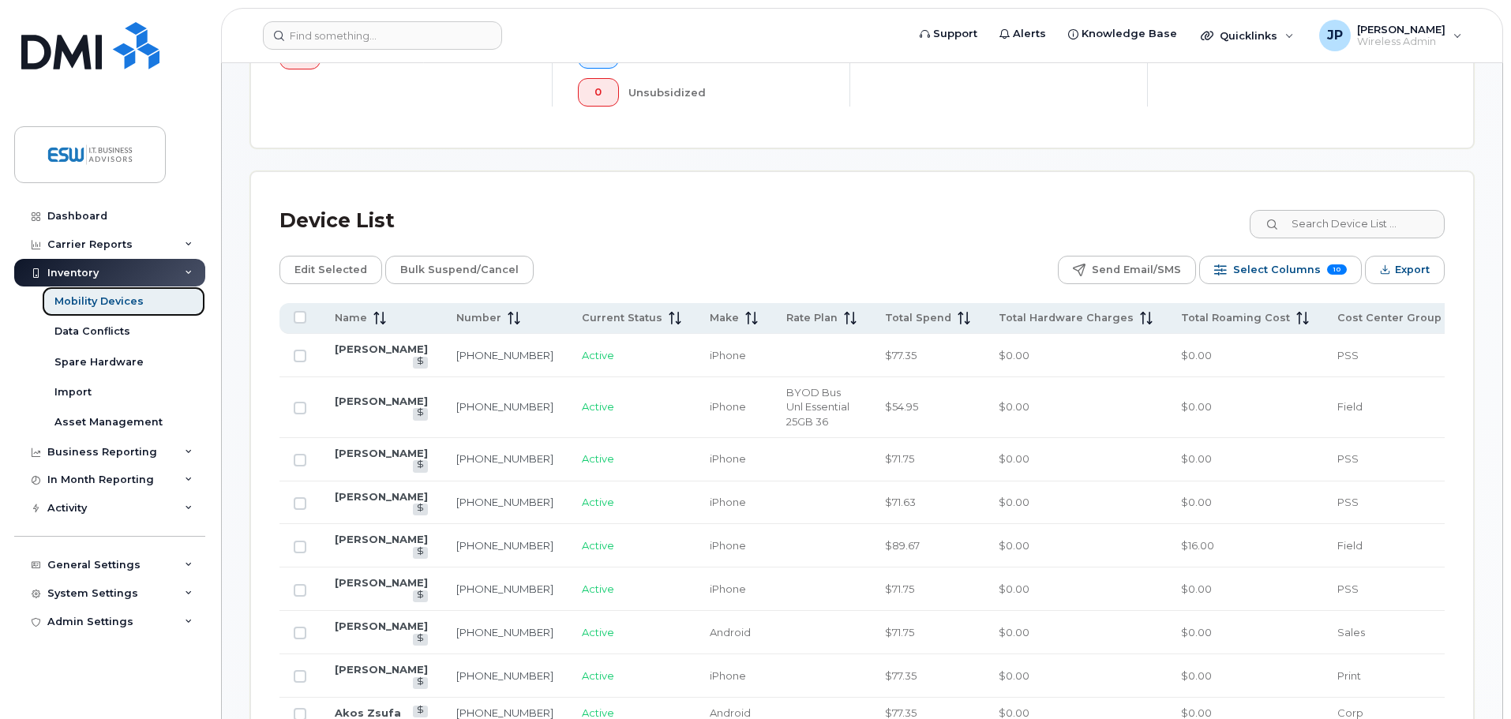
scroll to position [711, 0]
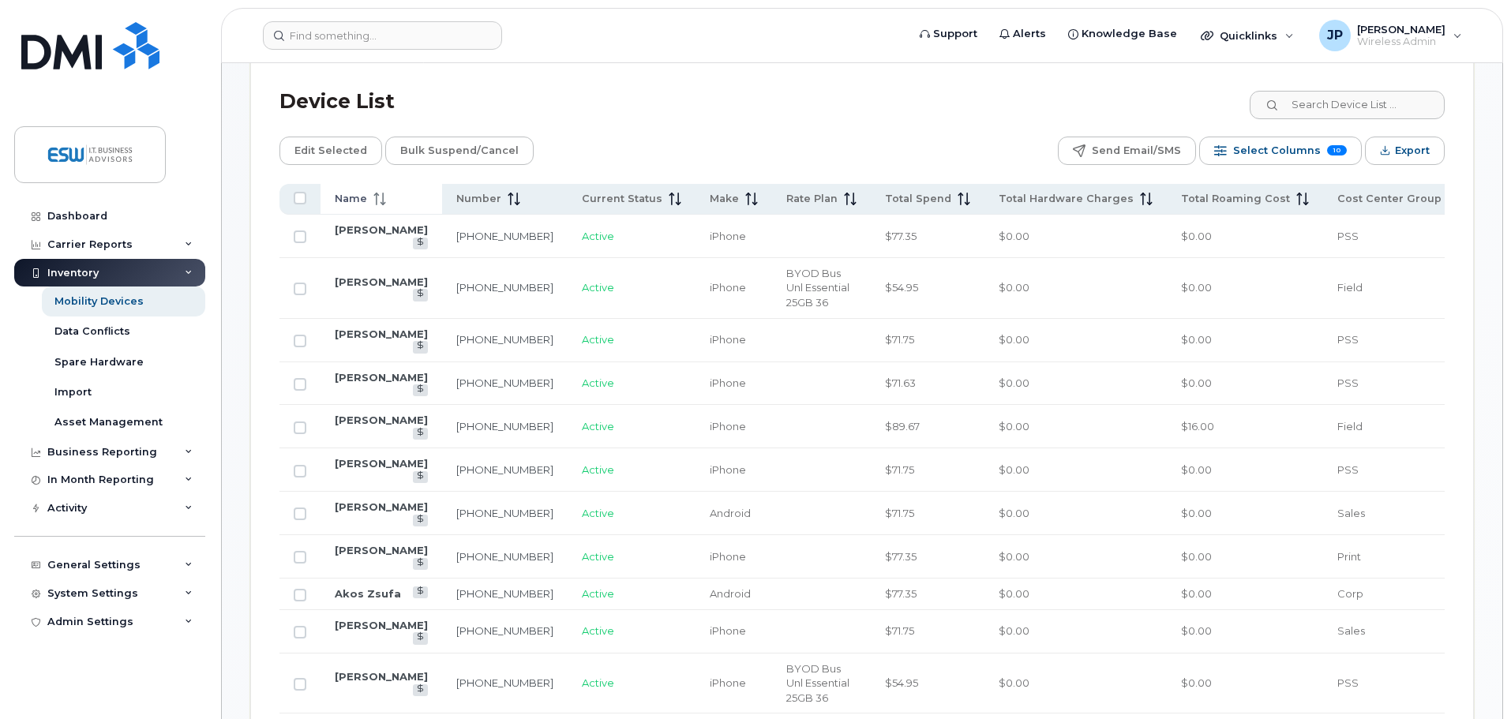
click at [364, 192] on span "Name" at bounding box center [351, 199] width 32 height 14
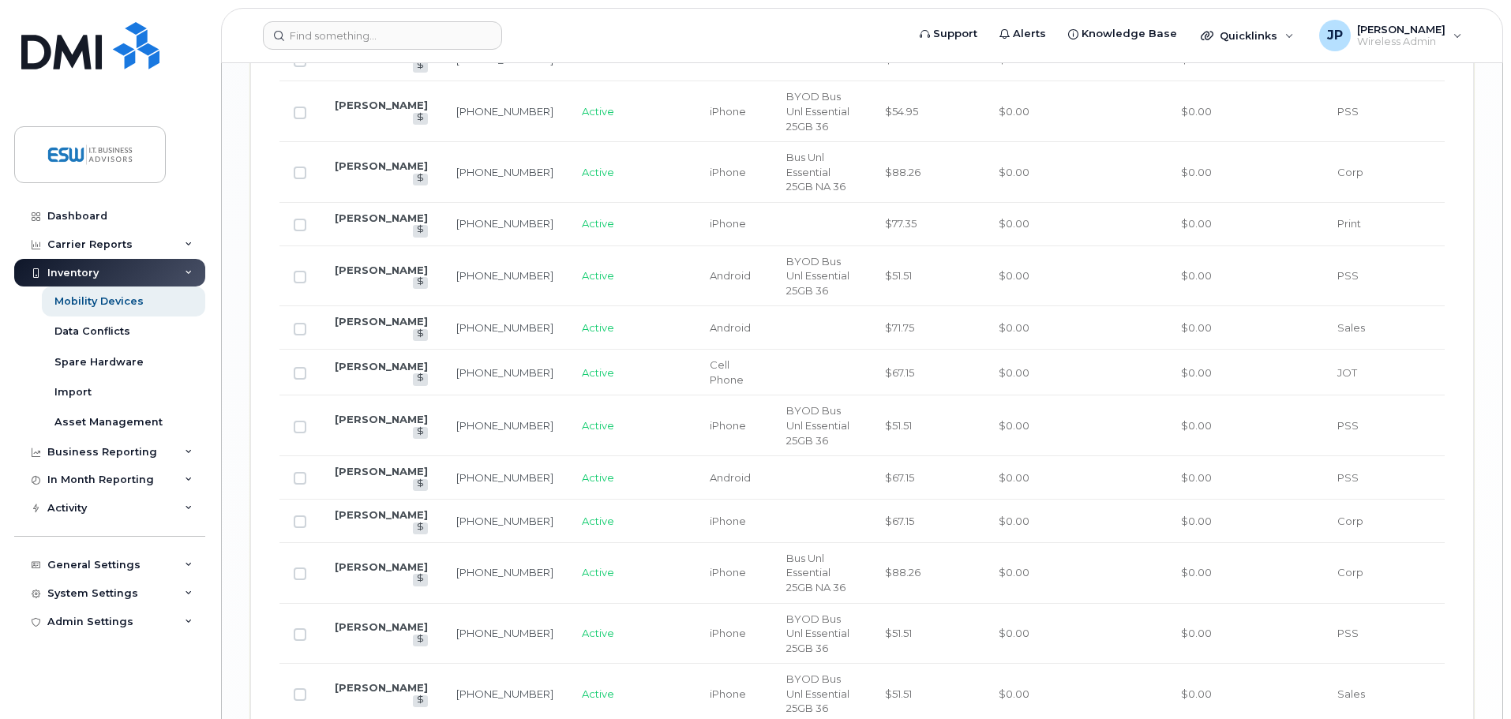
scroll to position [2603, 0]
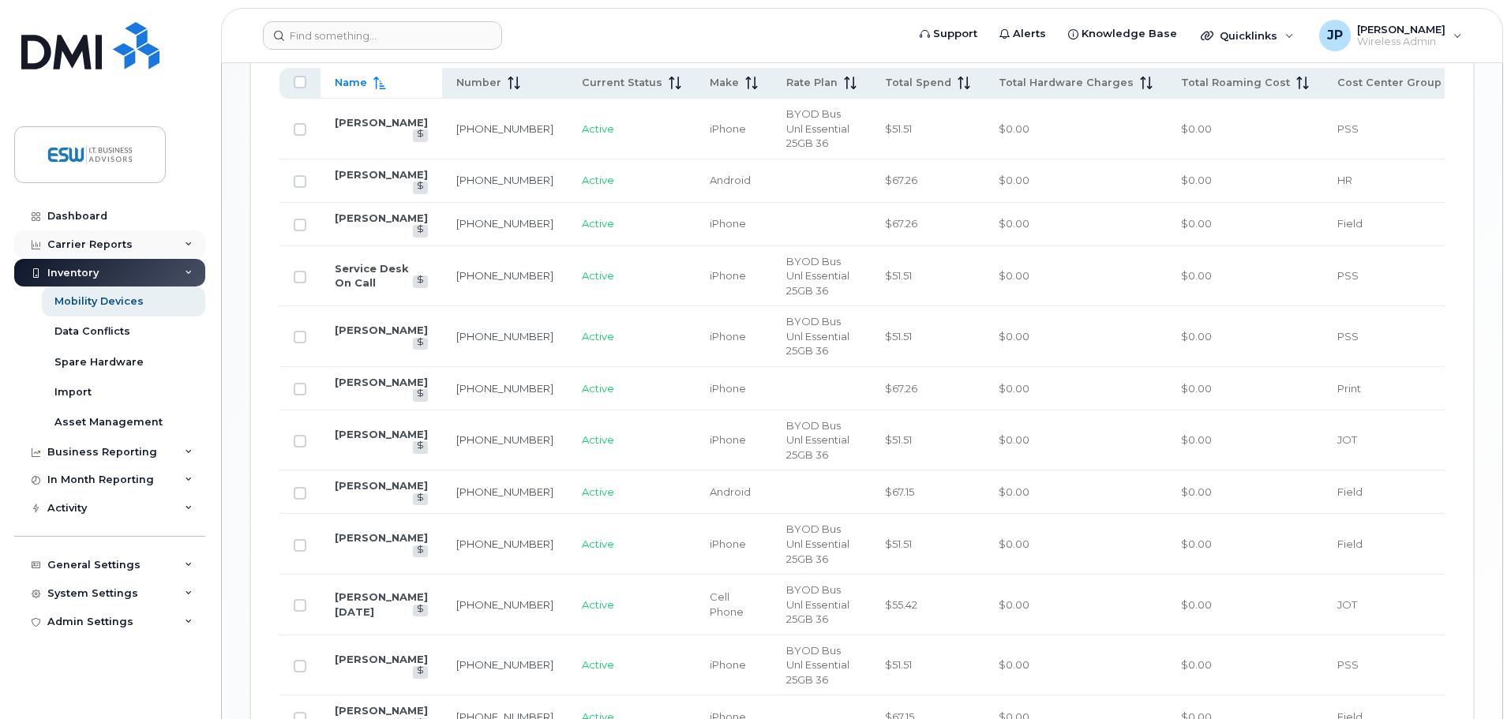
scroll to position [820, 0]
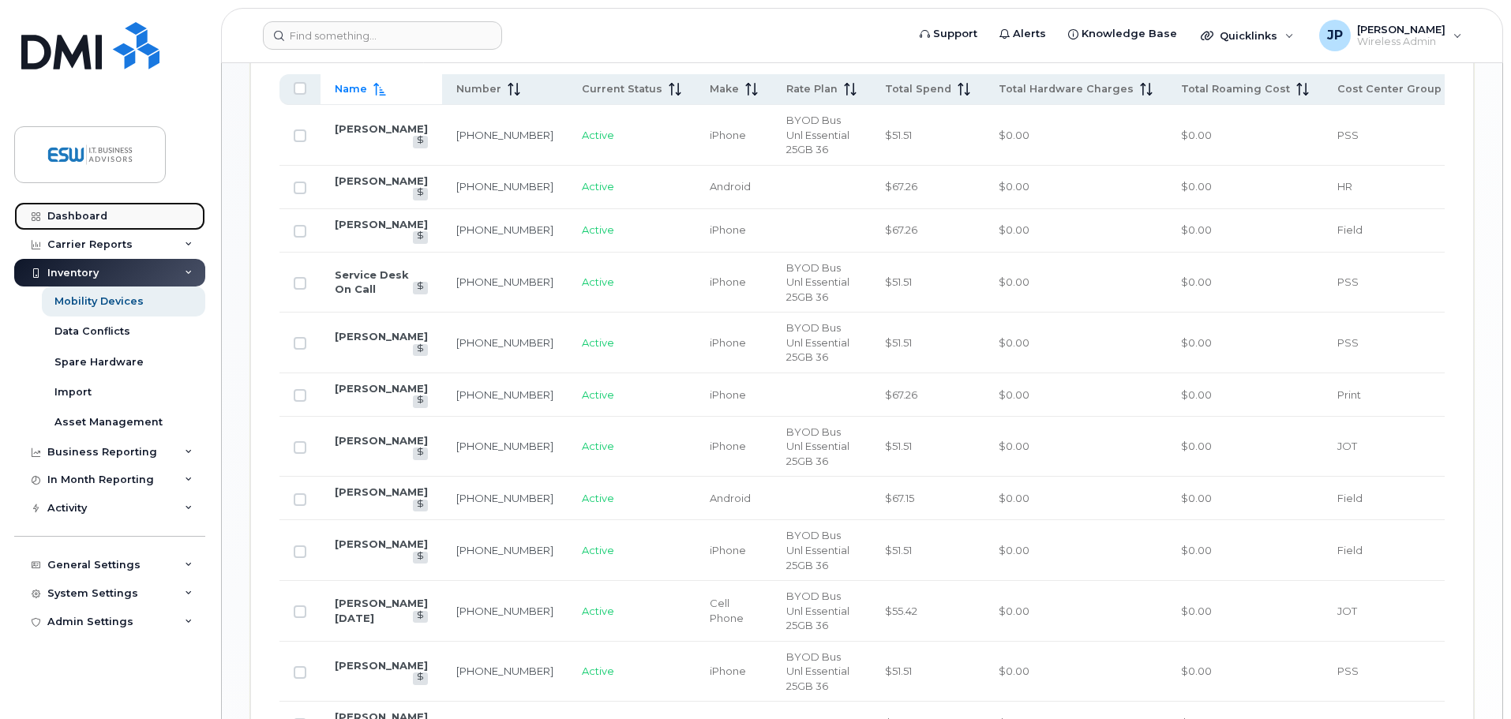
click at [92, 212] on div "Dashboard" at bounding box center [77, 216] width 60 height 13
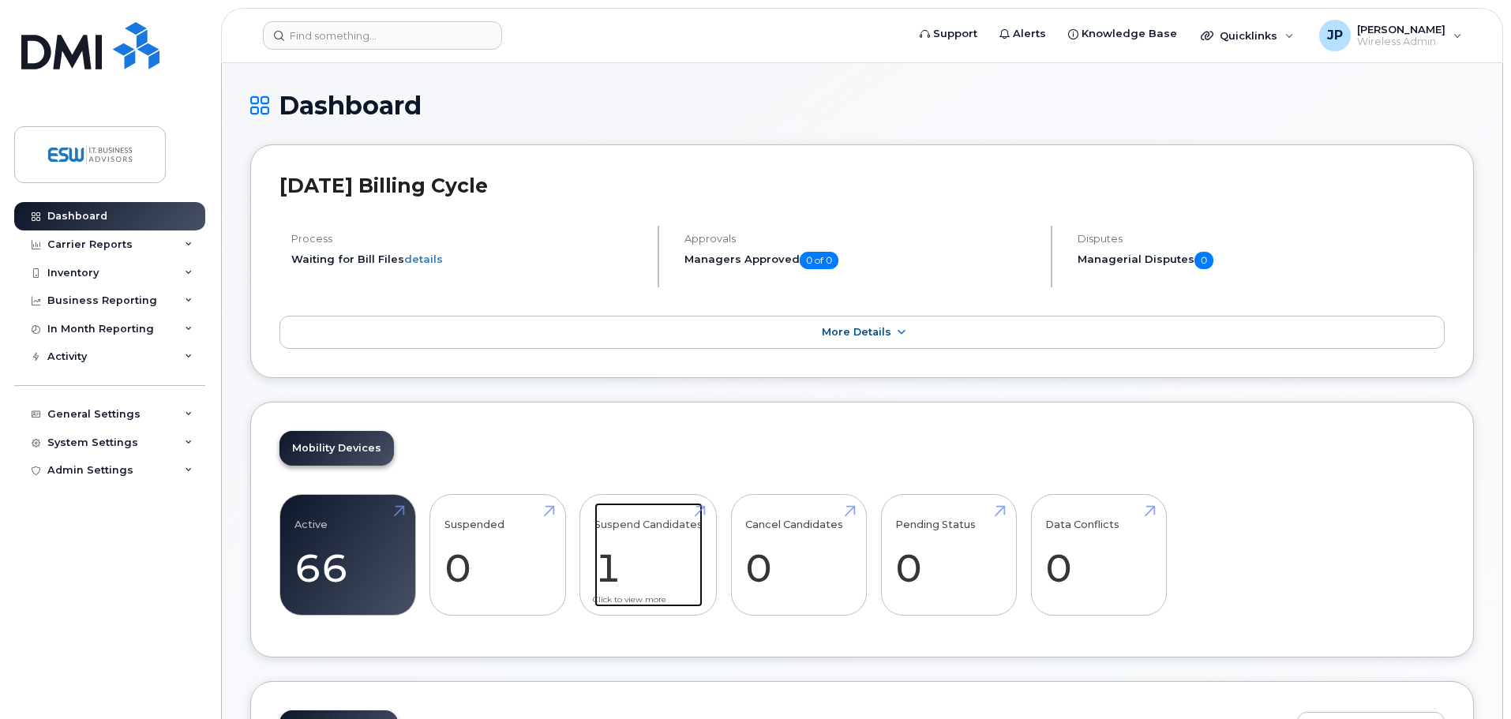
click at [658, 558] on link "Suspend Candidates 1" at bounding box center [649, 555] width 108 height 104
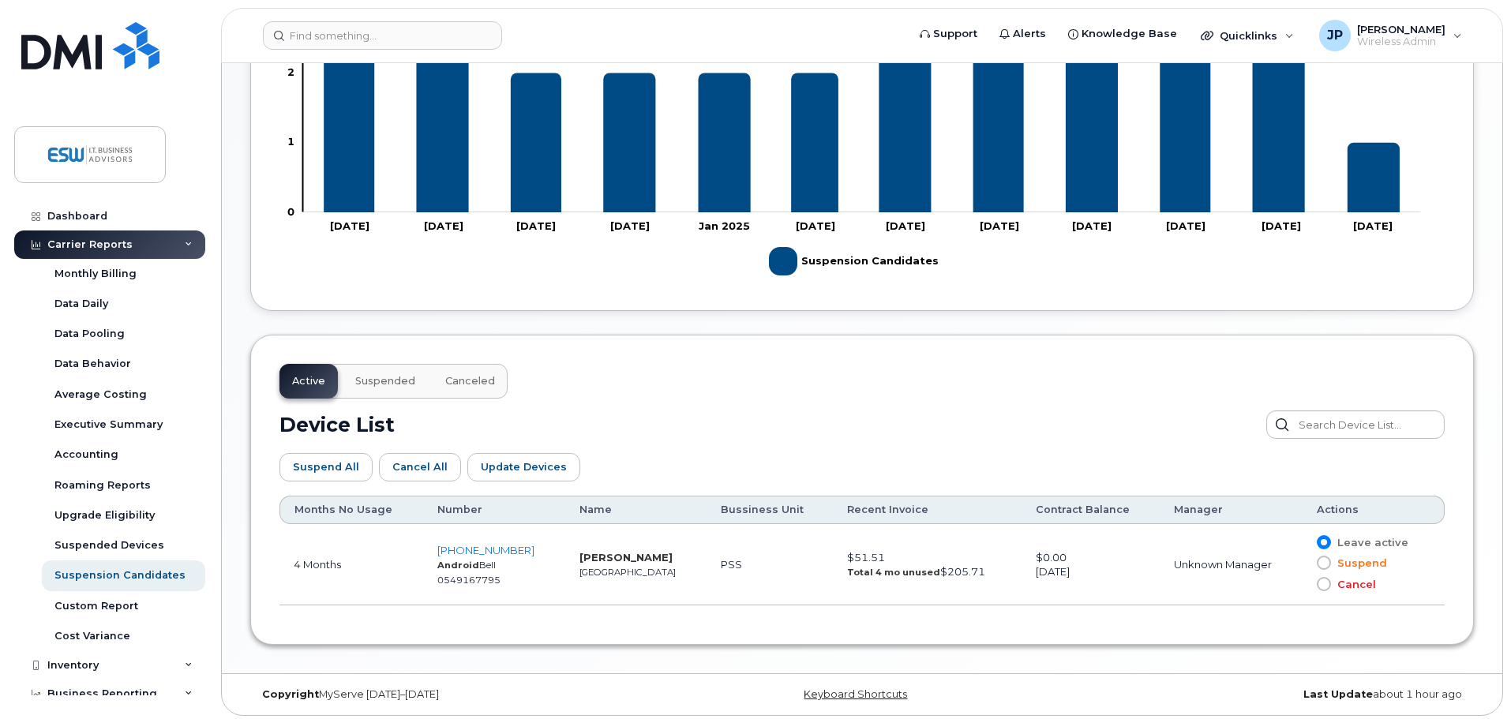
scroll to position [557, 0]
